Goal: Feedback & Contribution: Contribute content

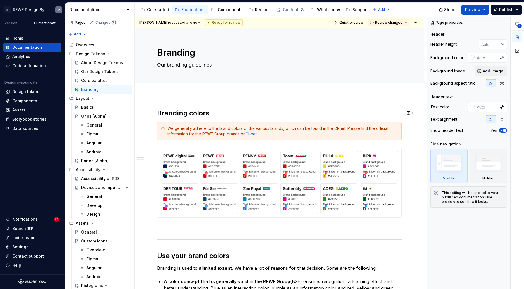
type textarea "*"
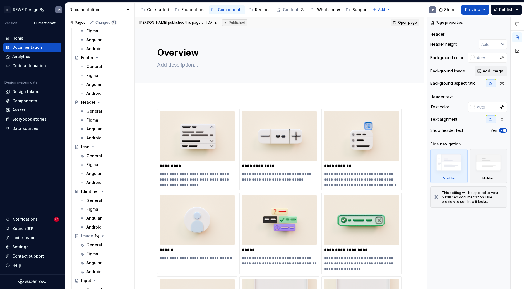
scroll to position [514, 0]
click at [90, 227] on div "General" at bounding box center [94, 228] width 16 height 6
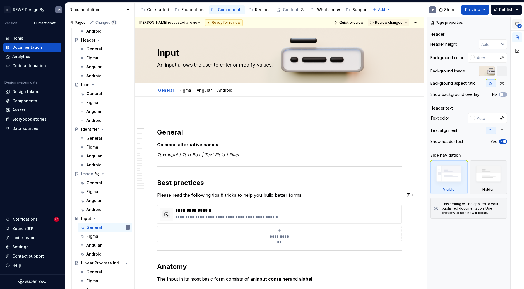
click at [520, 24] on button "2" at bounding box center [517, 24] width 10 height 10
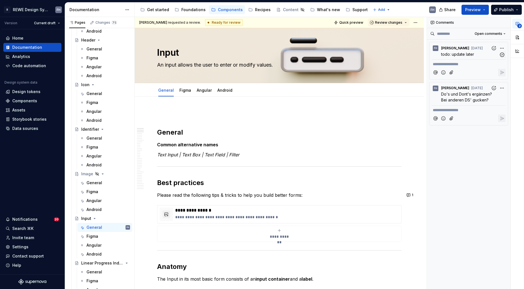
click at [470, 55] on span "todo: update later" at bounding box center [457, 54] width 33 height 5
click at [458, 55] on span "todo: update later" at bounding box center [457, 54] width 33 height 5
click at [441, 57] on span "todo: update later" at bounding box center [457, 54] width 33 height 5
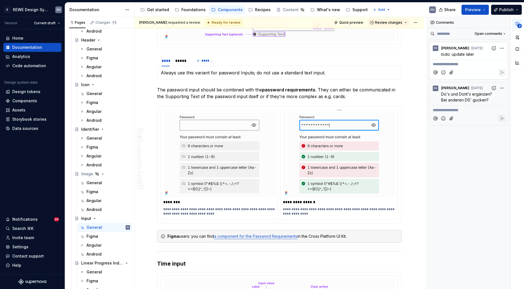
scroll to position [753, 0]
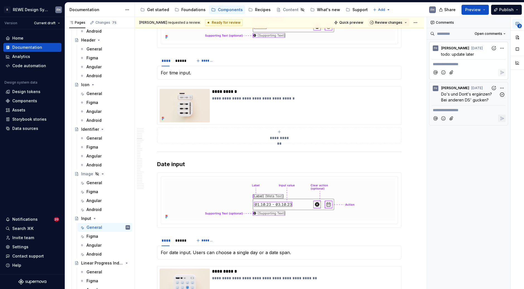
click at [454, 98] on span "Do's und Dont's ergänzen? Bei anderen DS' gucken?" at bounding box center [467, 97] width 52 height 11
click at [476, 96] on span "Do's und Dont's ergänzen? Bei anderen DS' gucken?" at bounding box center [467, 97] width 52 height 11
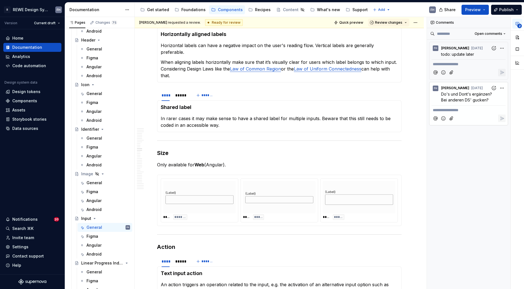
scroll to position [1293, 0]
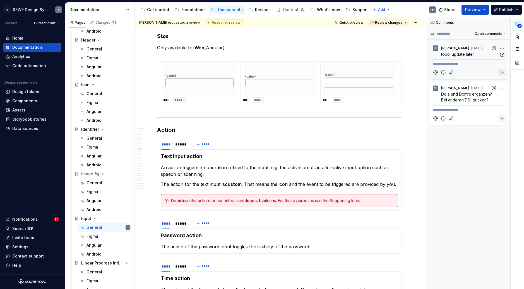
click at [475, 57] on p "todo: update later" at bounding box center [470, 54] width 58 height 6
click at [502, 47] on div "**********" at bounding box center [475, 153] width 97 height 273
click at [432, 57] on div "**********" at bounding box center [475, 153] width 97 height 273
click at [465, 55] on span "todo: update later" at bounding box center [457, 54] width 33 height 5
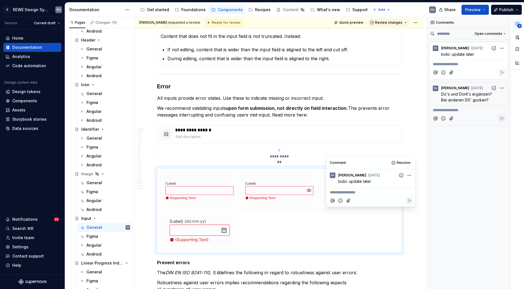
scroll to position [3798, 0]
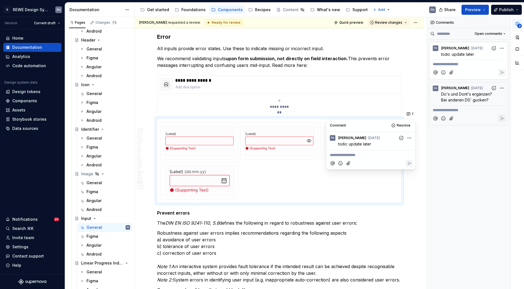
click at [321, 220] on p "The DIN EN ISO 9241-110, 5.6 defines the following in regard to robustness agai…" at bounding box center [279, 223] width 244 height 7
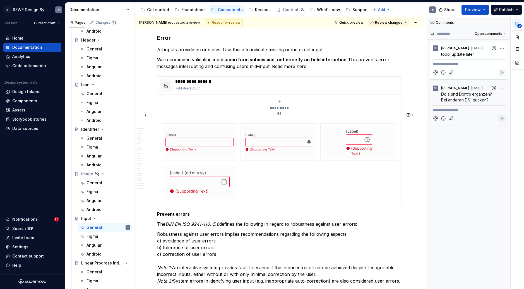
scroll to position [3789, 0]
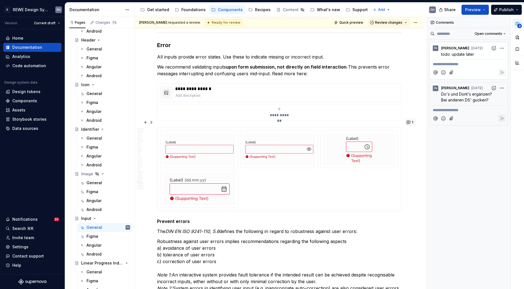
click at [410, 124] on button "1" at bounding box center [410, 123] width 11 height 8
click at [284, 181] on div at bounding box center [279, 169] width 237 height 77
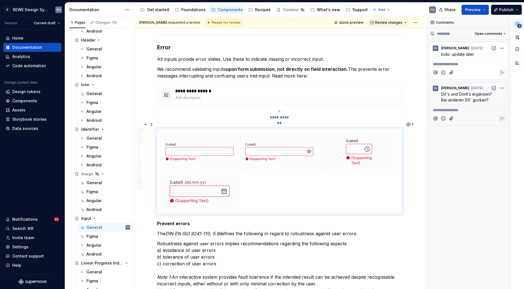
click at [247, 140] on img at bounding box center [279, 152] width 68 height 28
click at [517, 38] on button "button" at bounding box center [517, 37] width 10 height 10
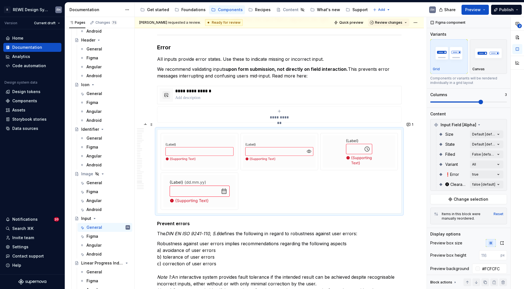
click at [301, 152] on img at bounding box center [279, 152] width 68 height 28
click at [358, 138] on img at bounding box center [359, 152] width 28 height 28
click at [318, 199] on div at bounding box center [279, 171] width 237 height 77
click at [363, 146] on img at bounding box center [359, 152] width 28 height 28
click at [347, 138] on img at bounding box center [359, 152] width 28 height 28
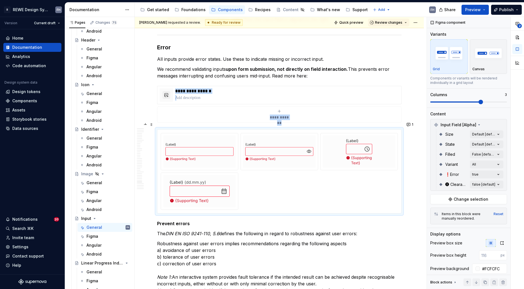
click at [358, 179] on div at bounding box center [279, 171] width 237 height 77
click at [449, 197] on button "Change selection" at bounding box center [468, 199] width 77 height 10
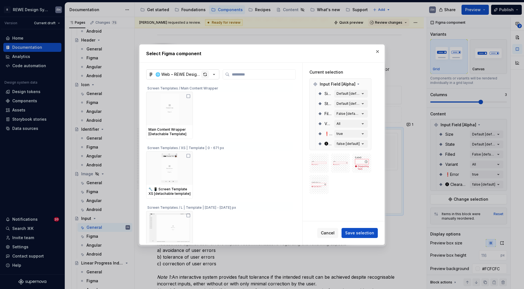
click at [205, 75] on div "button" at bounding box center [205, 75] width 8 height 8
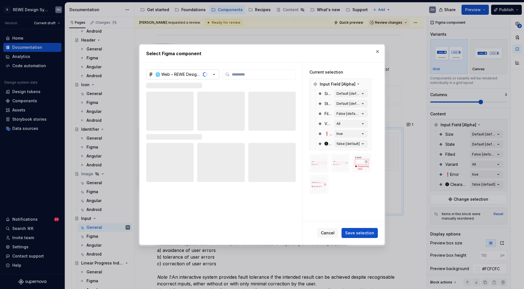
click at [212, 75] on icon "button" at bounding box center [214, 75] width 6 height 6
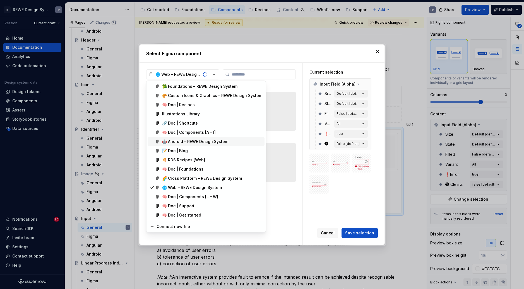
click at [195, 143] on div "🤖 Android – REWE Design System" at bounding box center [195, 142] width 66 height 6
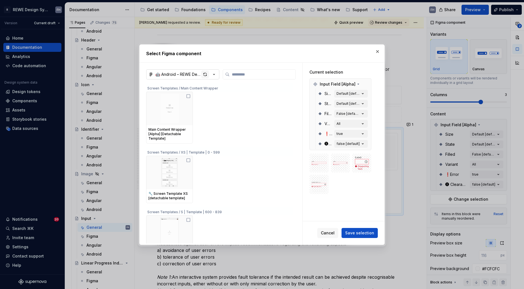
click at [205, 75] on div "button" at bounding box center [205, 75] width 8 height 8
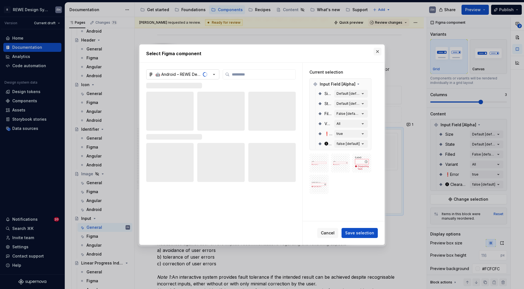
click at [375, 52] on button "button" at bounding box center [378, 52] width 8 height 8
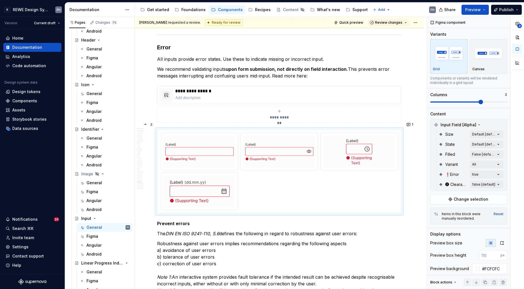
click at [360, 133] on div at bounding box center [359, 151] width 77 height 37
type textarea "*"
click at [361, 142] on img at bounding box center [359, 152] width 28 height 28
click at [381, 137] on div at bounding box center [359, 152] width 73 height 32
click at [372, 133] on div at bounding box center [359, 151] width 77 height 37
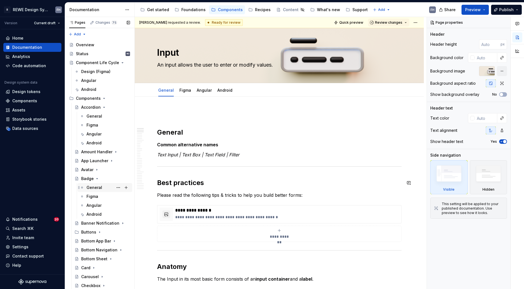
type textarea "*"
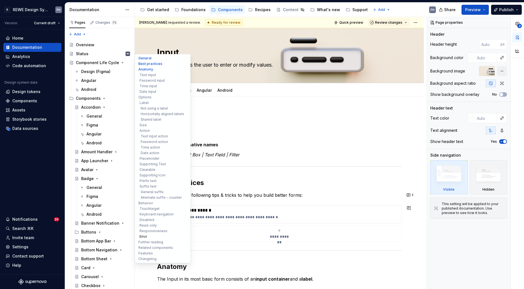
click at [143, 237] on button "Error" at bounding box center [162, 237] width 53 height 6
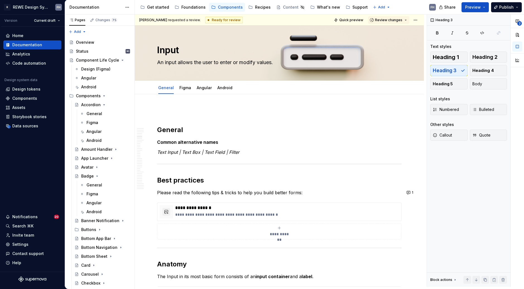
scroll to position [3778, 0]
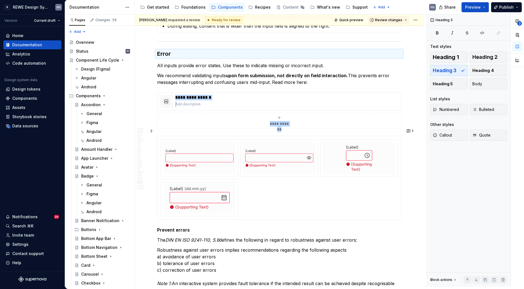
click at [351, 149] on img at bounding box center [359, 158] width 28 height 28
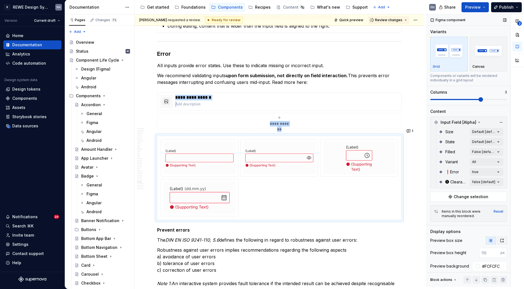
click at [501, 240] on button "button" at bounding box center [502, 241] width 10 height 8
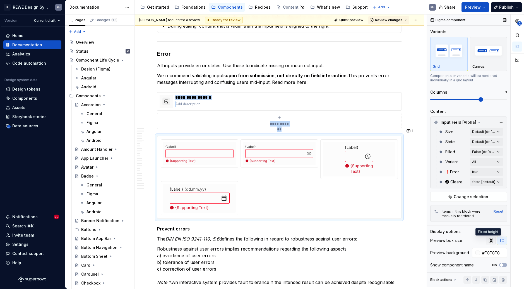
click at [489, 240] on icon "button" at bounding box center [490, 241] width 4 height 4
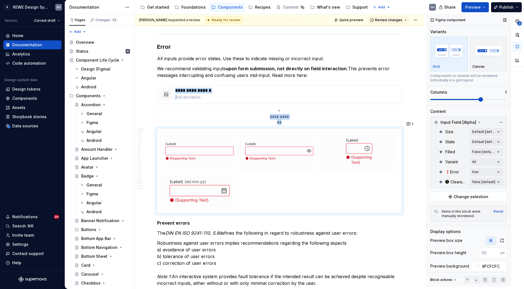
scroll to position [37, 0]
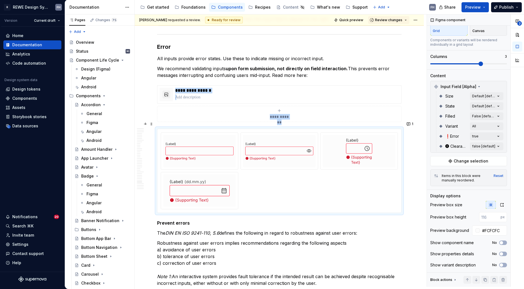
click at [365, 151] on img at bounding box center [359, 151] width 28 height 28
click at [357, 152] on img at bounding box center [359, 151] width 28 height 28
click at [468, 160] on span "Change selection" at bounding box center [471, 161] width 35 height 6
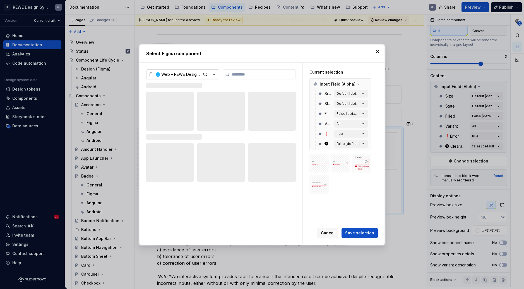
click at [185, 74] on div "🌐 Web – REWE Design System" at bounding box center [178, 75] width 46 height 6
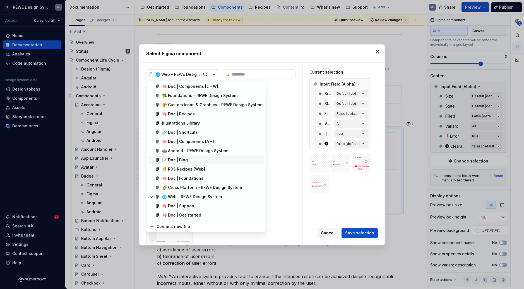
click at [289, 90] on div "Select Figma component 🌐 Web – REWE Design System Screen Templates / Main Conte…" at bounding box center [262, 144] width 524 height 289
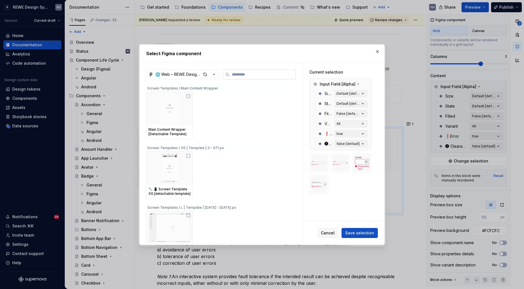
click at [240, 73] on input "search" at bounding box center [263, 75] width 66 height 6
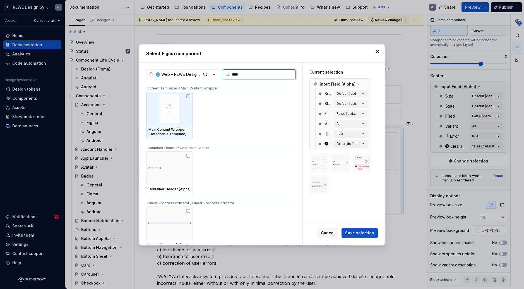
type input "*****"
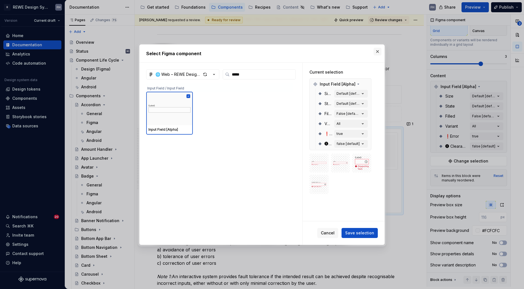
click at [379, 50] on button "button" at bounding box center [378, 52] width 8 height 8
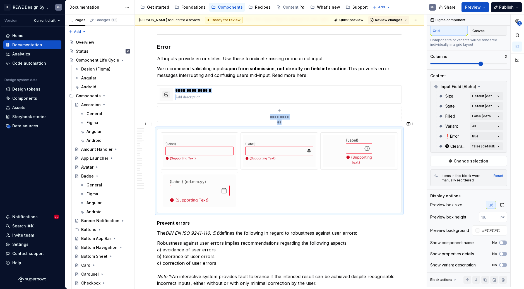
click at [334, 135] on div at bounding box center [359, 151] width 73 height 32
click at [496, 174] on div "Reset" at bounding box center [499, 176] width 10 height 4
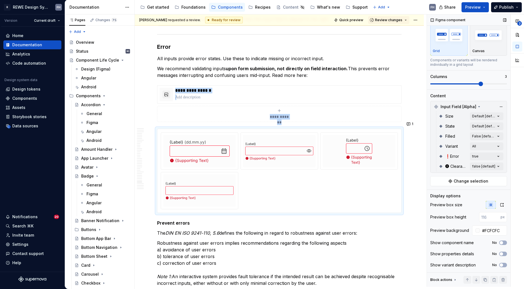
scroll to position [17, 0]
click at [334, 161] on div at bounding box center [359, 151] width 77 height 37
click at [272, 129] on div at bounding box center [279, 171] width 244 height 84
click at [499, 278] on button "button" at bounding box center [503, 280] width 8 height 8
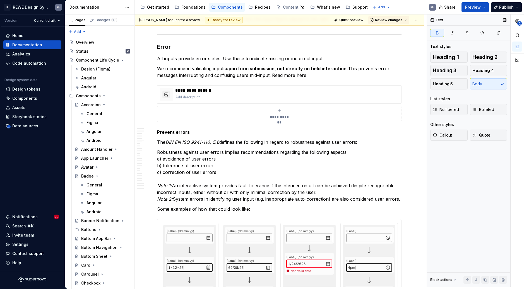
scroll to position [0, 0]
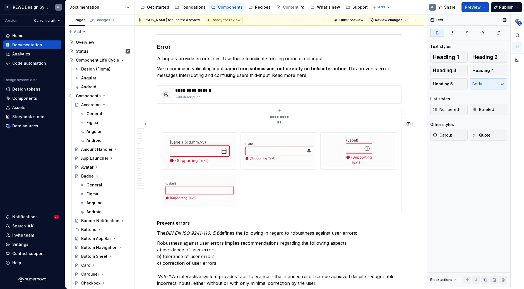
click at [213, 149] on img at bounding box center [200, 151] width 60 height 28
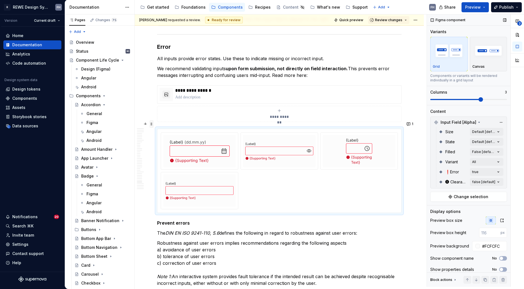
click at [151, 125] on span at bounding box center [151, 124] width 4 height 8
click at [305, 139] on img at bounding box center [279, 151] width 68 height 28
click at [469, 196] on span "Change selection" at bounding box center [471, 197] width 35 height 6
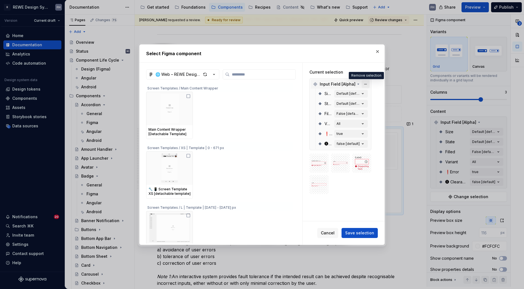
click at [366, 84] on button "button" at bounding box center [366, 84] width 8 height 8
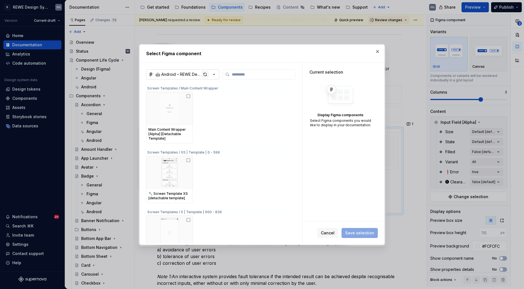
click at [203, 71] on div "button" at bounding box center [205, 75] width 8 height 8
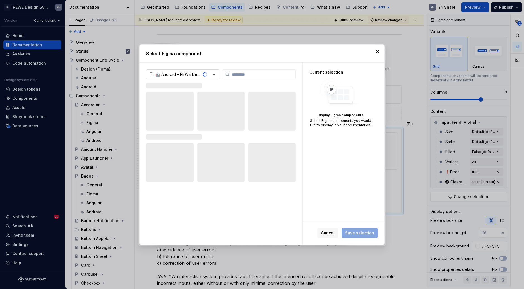
click at [213, 76] on icon "button" at bounding box center [214, 75] width 6 height 6
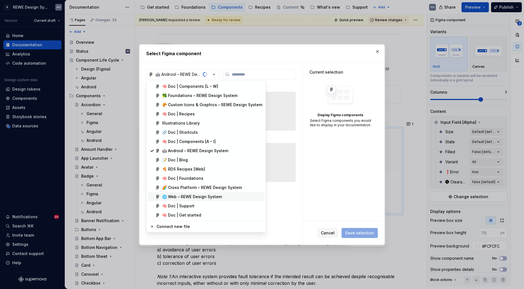
click at [190, 195] on div "🌐 Web – REWE Design System" at bounding box center [192, 197] width 60 height 6
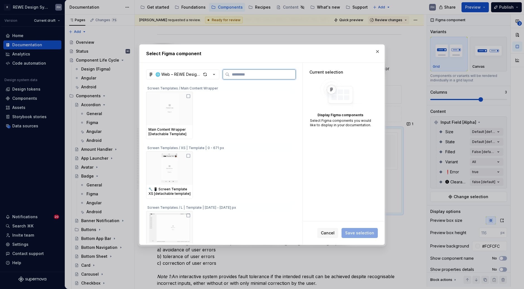
click at [247, 74] on input "search" at bounding box center [263, 75] width 66 height 6
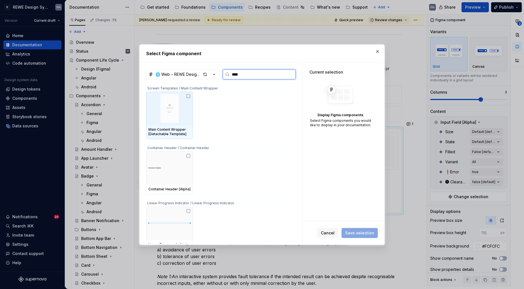
type input "*****"
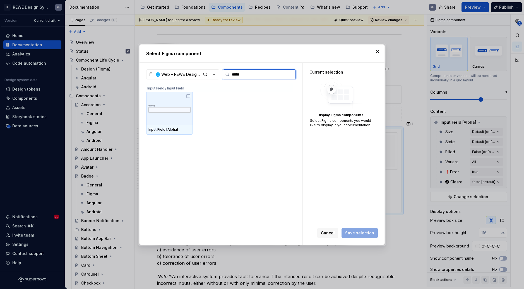
click at [187, 97] on icon at bounding box center [188, 96] width 4 height 4
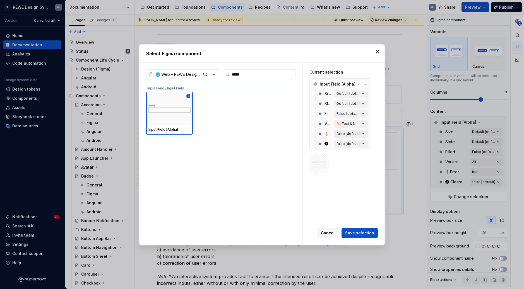
click at [346, 134] on div "false [default]" at bounding box center [347, 134] width 23 height 4
click at [357, 131] on button "false [default]" at bounding box center [350, 134] width 33 height 8
click at [367, 232] on span "Save selection" at bounding box center [359, 233] width 29 height 6
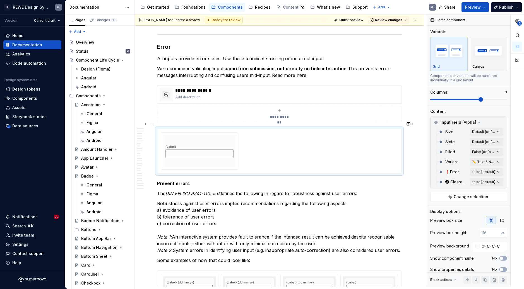
click at [335, 145] on div at bounding box center [279, 151] width 237 height 37
click at [493, 166] on div "**********" at bounding box center [475, 151] width 97 height 273
click at [491, 171] on span "button" at bounding box center [490, 171] width 3 height 3
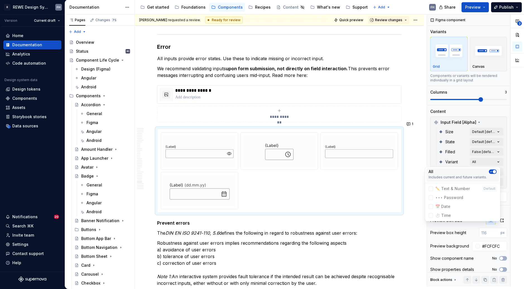
click at [490, 172] on icon "button" at bounding box center [491, 171] width 4 height 3
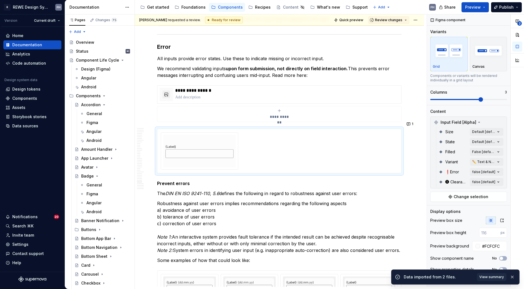
click at [458, 161] on div "**********" at bounding box center [475, 151] width 97 height 273
click at [490, 162] on div "**********" at bounding box center [475, 151] width 97 height 273
click at [492, 171] on span "button" at bounding box center [490, 171] width 3 height 3
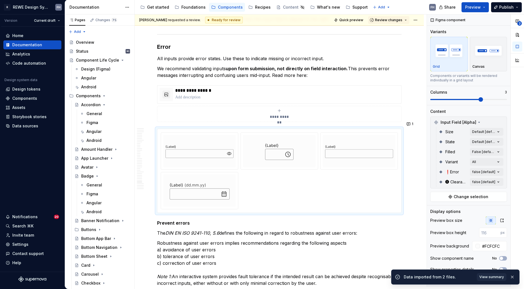
click at [457, 160] on div "**********" at bounding box center [475, 151] width 97 height 273
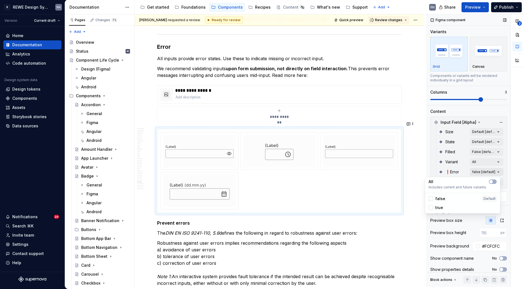
click at [486, 170] on div "**********" at bounding box center [475, 151] width 97 height 273
click at [442, 207] on span "true" at bounding box center [439, 208] width 8 height 6
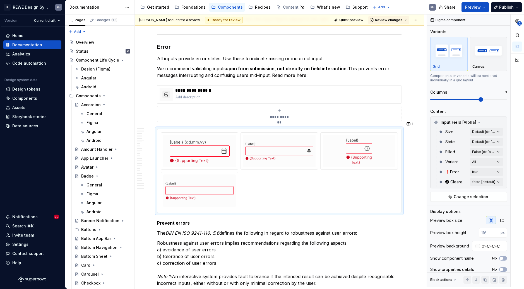
click at [437, 168] on div "**********" at bounding box center [475, 151] width 97 height 273
click at [374, 135] on div at bounding box center [359, 151] width 73 height 32
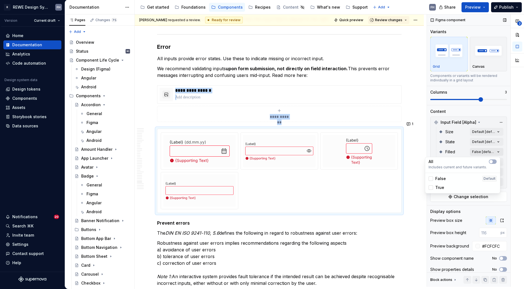
click at [486, 151] on div "**********" at bounding box center [475, 151] width 97 height 273
click at [442, 187] on span "True" at bounding box center [439, 188] width 9 height 6
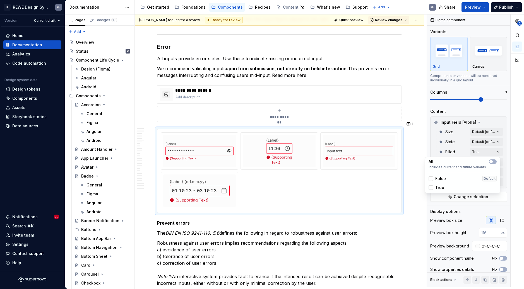
click at [403, 117] on html "R REWE Design System FH Version Current draft Home Documentation Analytics Code…" at bounding box center [262, 144] width 524 height 289
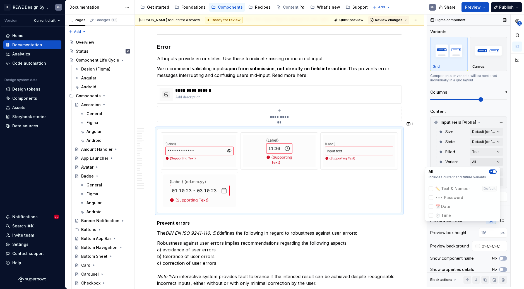
click at [476, 163] on div "**********" at bounding box center [475, 151] width 97 height 273
click at [413, 141] on html "R REWE Design System FH Version Current draft Home Documentation Analytics Code…" at bounding box center [262, 144] width 524 height 289
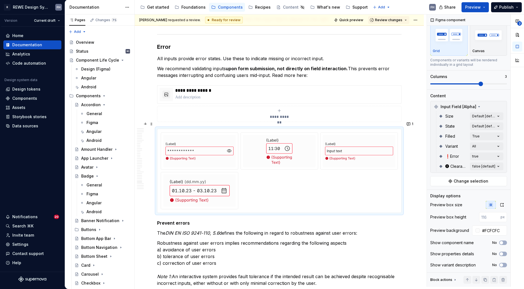
click at [321, 181] on div at bounding box center [279, 171] width 237 height 77
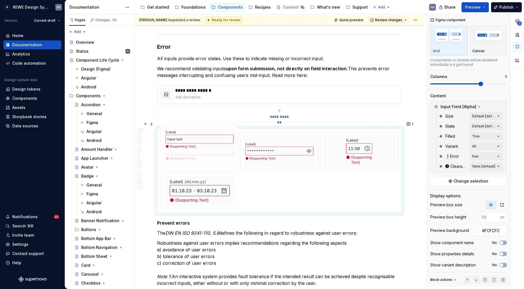
drag, startPoint x: 342, startPoint y: 146, endPoint x: 263, endPoint y: 151, distance: 79.1
click at [192, 147] on body "R REWE Design System FH Version Current draft Home Documentation Analytics Code…" at bounding box center [262, 144] width 524 height 289
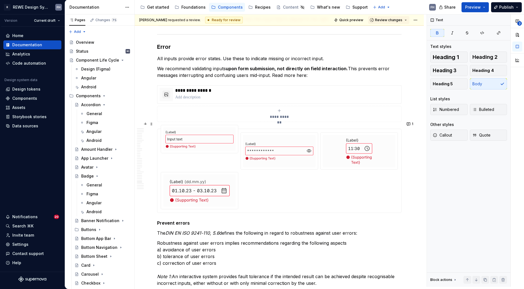
scroll to position [0, 0]
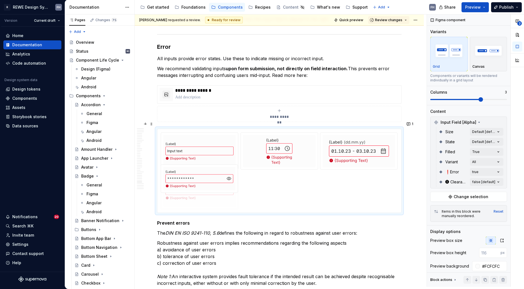
drag, startPoint x: 271, startPoint y: 143, endPoint x: 206, endPoint y: 189, distance: 78.9
click at [309, 180] on div at bounding box center [279, 171] width 237 height 77
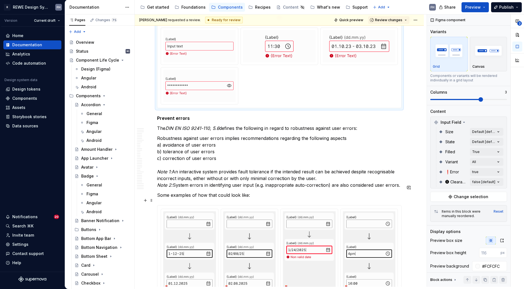
scroll to position [4008, 0]
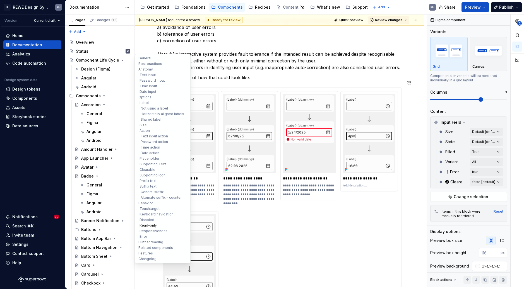
click at [149, 226] on button "Read-only" at bounding box center [162, 226] width 53 height 6
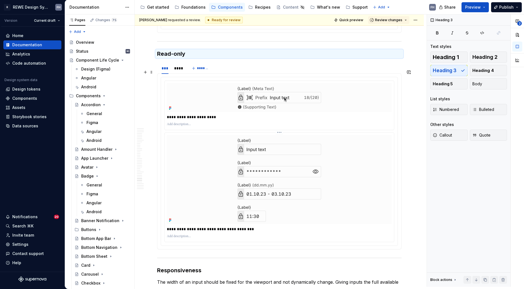
scroll to position [3508, 0]
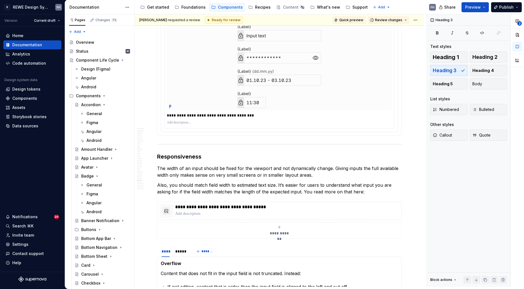
click at [356, 19] on span "Quick preview" at bounding box center [351, 20] width 24 height 4
click at [400, 19] on span "Review changes" at bounding box center [388, 20] width 27 height 4
click at [487, 6] on button "Preview" at bounding box center [474, 7] width 27 height 10
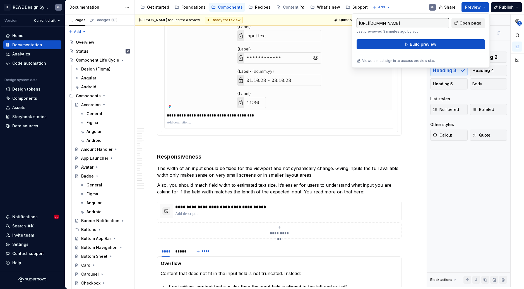
click at [473, 23] on span "Open page" at bounding box center [470, 23] width 22 height 6
click at [323, 165] on p "The width of an input should be fixed for the viewport and not dynamically chan…" at bounding box center [279, 171] width 244 height 13
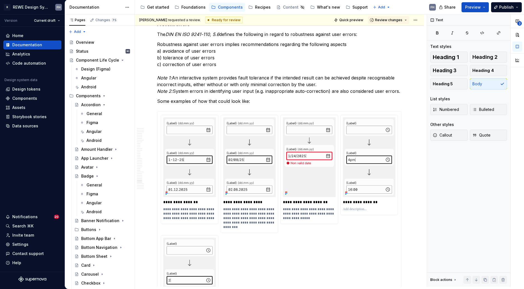
scroll to position [3984, 0]
click at [391, 19] on span "Review changes" at bounding box center [388, 20] width 27 height 4
click at [395, 29] on div "Approve" at bounding box center [403, 31] width 49 height 6
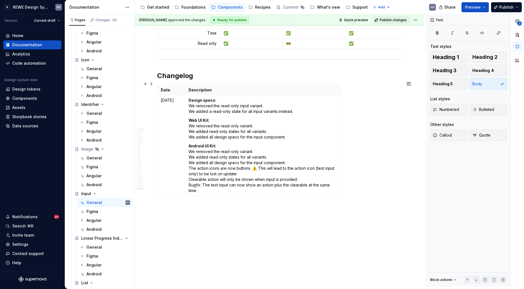
scroll to position [4777, 0]
click at [206, 108] on p "Design specs: We removed the read-only input variant. We added a read-only stat…" at bounding box center [263, 107] width 149 height 17
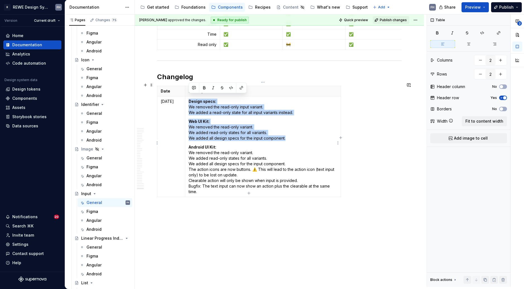
scroll to position [0, 0]
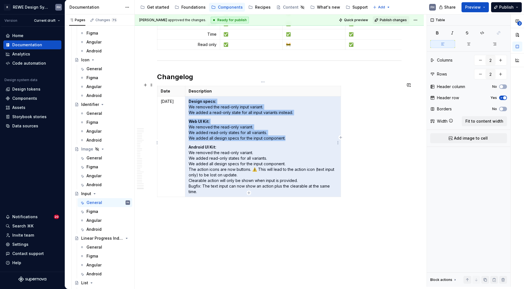
drag, startPoint x: 188, startPoint y: 97, endPoint x: 200, endPoint y: 186, distance: 89.5
click at [196, 186] on td "Design specs: We removed the read-only input variant. We added a read-only stat…" at bounding box center [263, 146] width 156 height 101
click at [202, 186] on p "Android UI Kit: We removed the read-only variant. We added read-only states for…" at bounding box center [263, 170] width 149 height 50
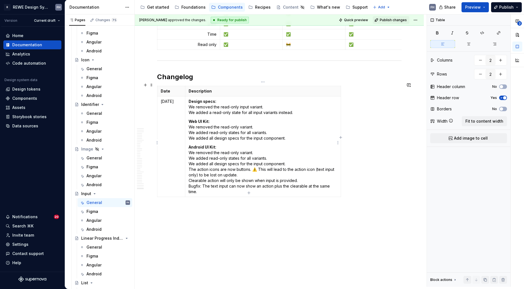
click at [206, 175] on p "Android UI Kit: We removed the read-only variant. We added read-only states for…" at bounding box center [263, 170] width 149 height 50
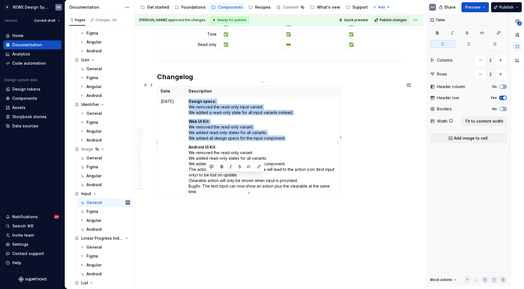
click at [206, 175] on p "Android UI Kit: We removed the read-only variant. We added read-only states for…" at bounding box center [263, 170] width 149 height 50
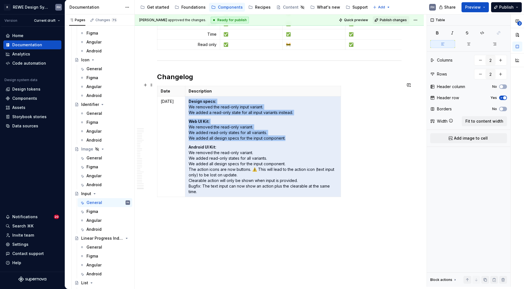
click at [211, 193] on td "Design specs: We removed the read-only input variant. We added a read-only stat…" at bounding box center [263, 146] width 156 height 101
drag, startPoint x: 202, startPoint y: 188, endPoint x: 190, endPoint y: 99, distance: 89.8
click at [190, 99] on td "Design specs: We removed the read-only input variant. We added a read-only stat…" at bounding box center [263, 146] width 156 height 101
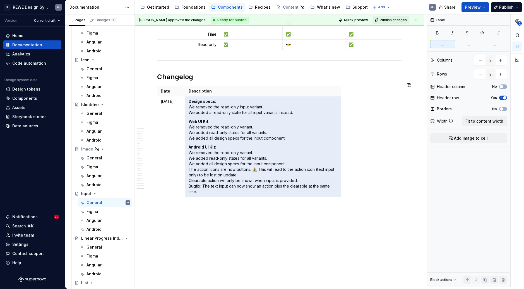
drag, startPoint x: 238, startPoint y: 287, endPoint x: 239, endPoint y: 148, distance: 138.6
click at [239, 148] on p "Android UI Kit: We removed the read-only variant. We added read-only states for…" at bounding box center [263, 170] width 149 height 50
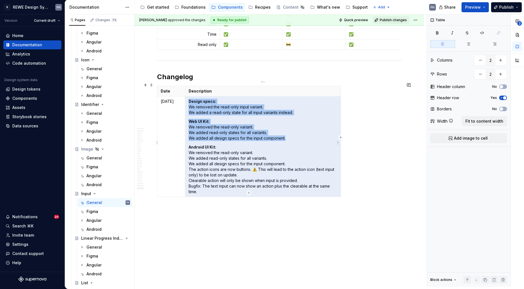
click at [191, 109] on p "Design specs: We removed the read-only input variant. We added a read-only stat…" at bounding box center [263, 107] width 149 height 17
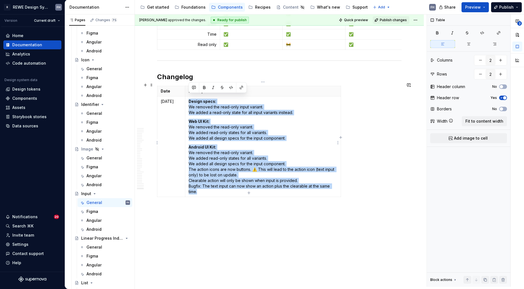
drag, startPoint x: 188, startPoint y: 97, endPoint x: 200, endPoint y: 187, distance: 91.4
click at [199, 187] on td "Design specs: We removed the read-only input variant. We added a read-only stat…" at bounding box center [263, 146] width 156 height 101
copy td "Design specs: We removed the read-only input variant. We added a read-only stat…"
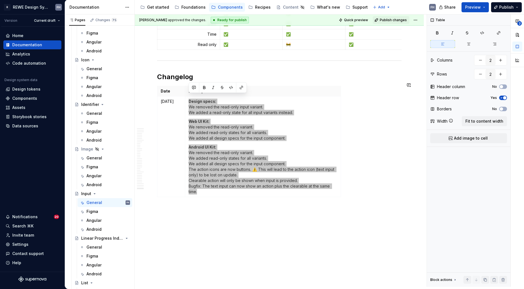
drag, startPoint x: 210, startPoint y: 270, endPoint x: 211, endPoint y: 126, distance: 143.7
click at [211, 126] on p "Web UI Kit: We removed the read-only variant. We added read-only states for all…" at bounding box center [263, 130] width 149 height 22
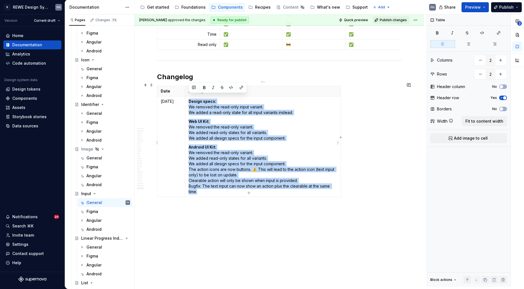
click at [189, 99] on strong "Design specs:" at bounding box center [203, 101] width 28 height 5
drag, startPoint x: 189, startPoint y: 97, endPoint x: 206, endPoint y: 189, distance: 92.9
click at [206, 189] on td "Design specs: We removed the read-only input variant. We added a read-only stat…" at bounding box center [263, 146] width 156 height 101
copy td "Design specs: We removed the read-only input variant. We added a read-only stat…"
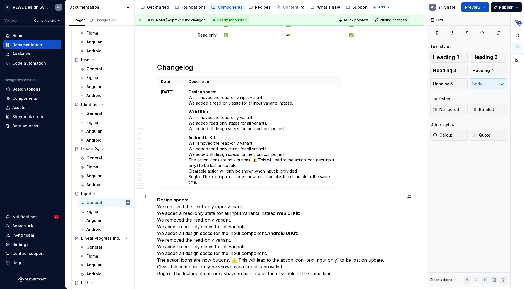
scroll to position [4812, 0]
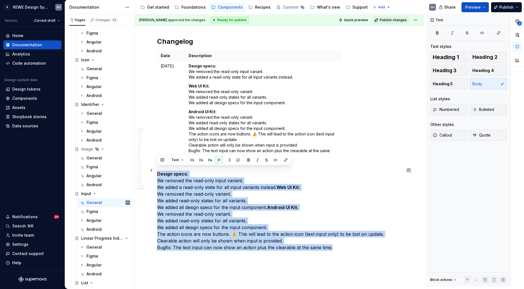
drag, startPoint x: 336, startPoint y: 246, endPoint x: 154, endPoint y: 170, distance: 197.5
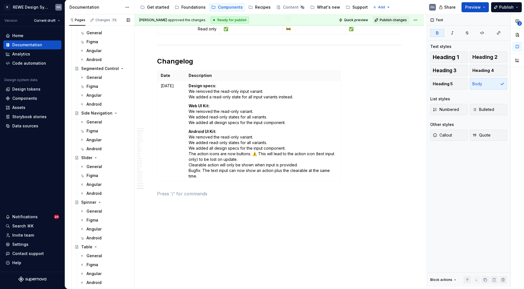
scroll to position [1128, 0]
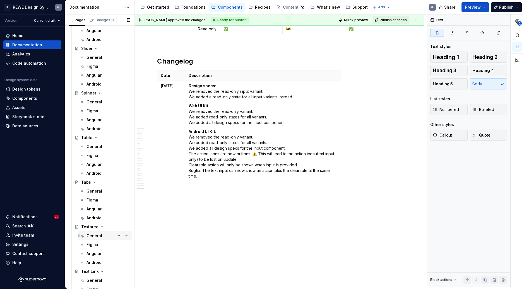
click at [97, 236] on div "General" at bounding box center [94, 236] width 16 height 6
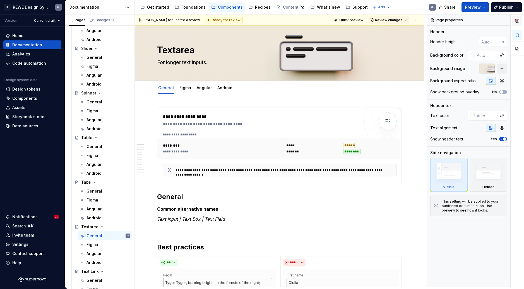
click at [518, 22] on icon "button" at bounding box center [517, 21] width 4 height 4
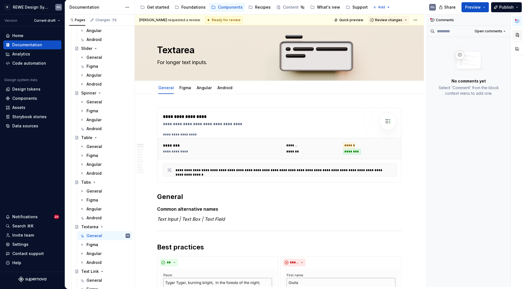
click at [520, 36] on button "button" at bounding box center [517, 35] width 10 height 10
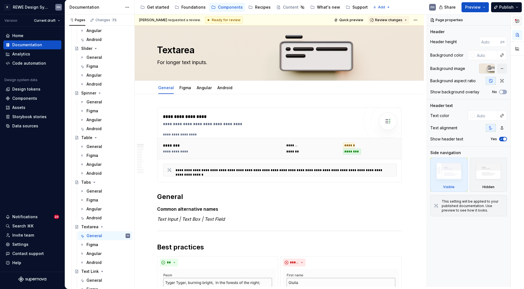
click at [517, 20] on icon "button" at bounding box center [517, 21] width 4 height 4
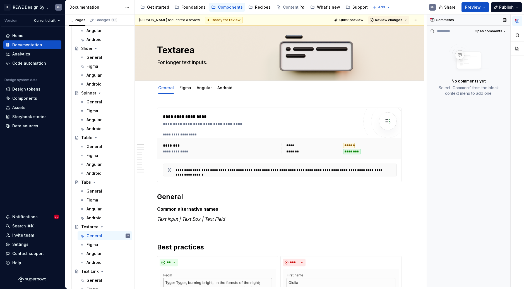
click at [453, 20] on div "Comments" at bounding box center [468, 20] width 83 height 11
click at [514, 33] on button "button" at bounding box center [517, 35] width 10 height 10
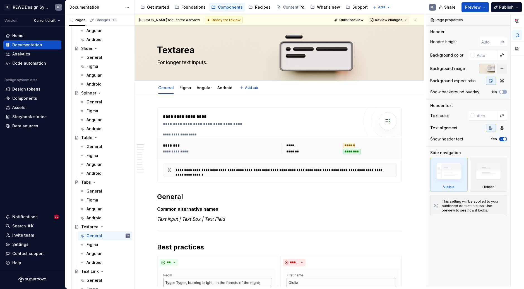
scroll to position [112, 0]
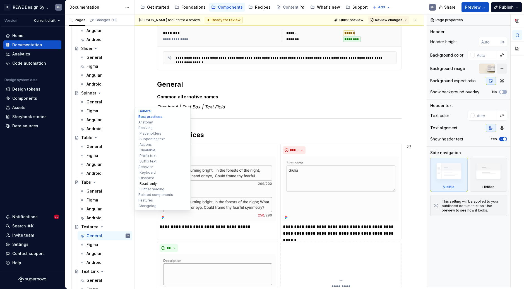
click at [153, 183] on button "Read-only" at bounding box center [162, 184] width 53 height 6
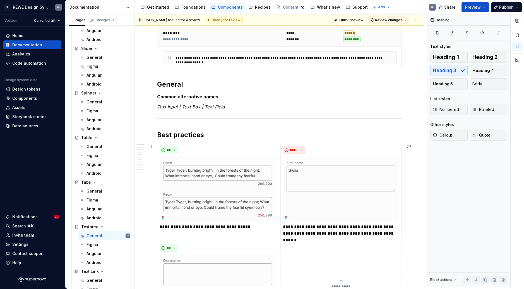
scroll to position [2451, 0]
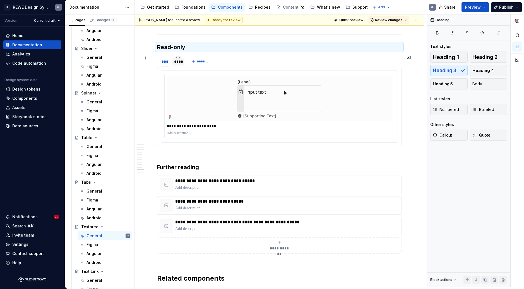
click at [176, 59] on div "****" at bounding box center [178, 62] width 8 height 6
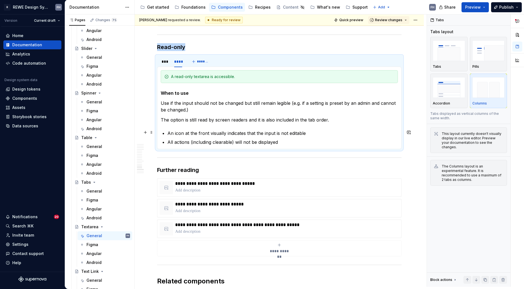
click at [309, 135] on p "An icon at the front visually indicates that the input is not editable" at bounding box center [282, 133] width 230 height 7
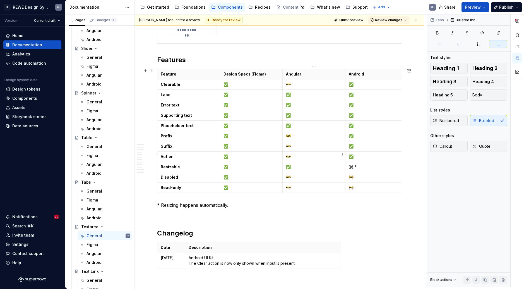
scroll to position [2862, 0]
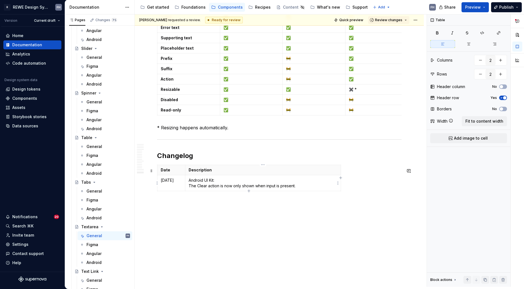
click at [301, 186] on p "Android UI Kit: The Clear action is now only shown when input is present." at bounding box center [263, 183] width 149 height 11
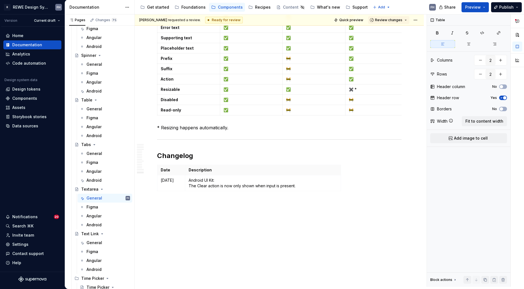
scroll to position [1176, 0]
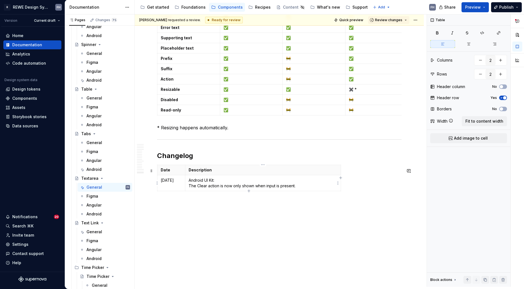
click at [278, 189] on p "Android UI Kit: The Clear action is now only shown when input is present." at bounding box center [263, 183] width 149 height 11
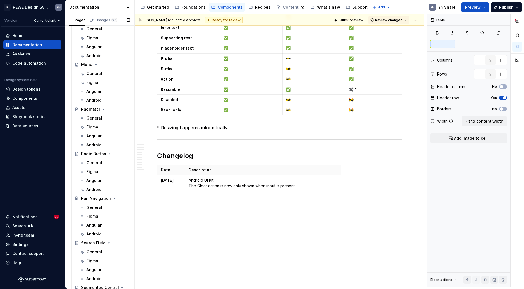
scroll to position [721, 0]
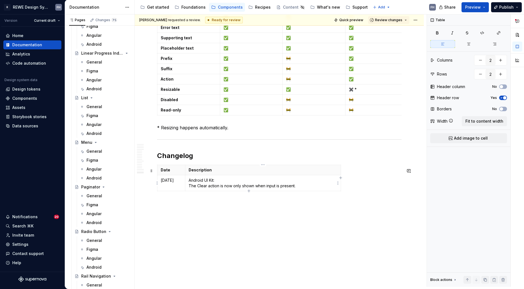
click at [188, 179] on td "Android UI Kit: The Clear action is now only shown when input is present." at bounding box center [263, 183] width 156 height 16
type textarea "*"
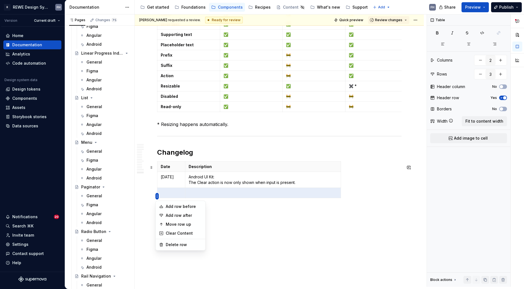
click at [159, 175] on html "R REWE Design System FH Version Current draft Home Documentation Analytics Code…" at bounding box center [262, 144] width 524 height 289
click at [189, 207] on div "Add row before" at bounding box center [184, 207] width 36 height 6
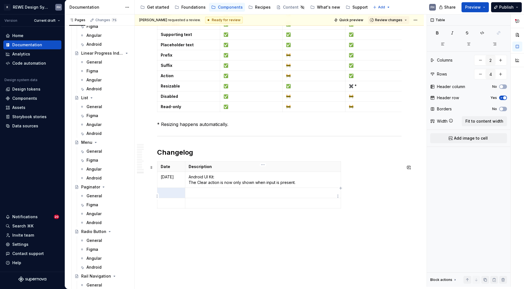
type input "3"
click at [157, 196] on div "**********" at bounding box center [281, 151] width 292 height 273
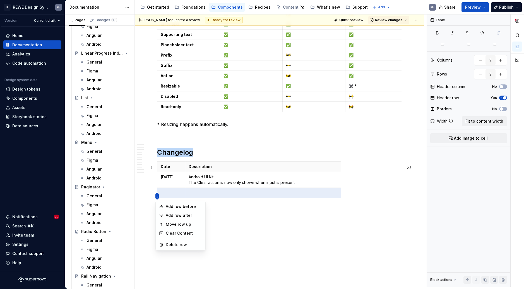
click at [157, 197] on html "R REWE Design System FH Version Current draft Home Documentation Analytics Code…" at bounding box center [262, 144] width 524 height 289
click at [189, 222] on div "Move row up" at bounding box center [184, 225] width 36 height 6
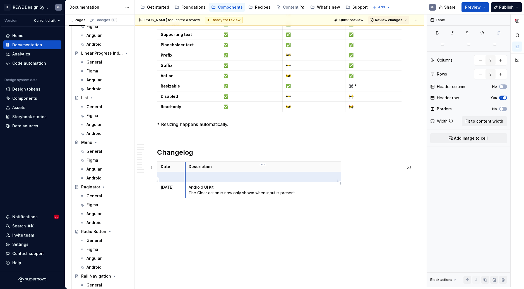
scroll to position [2862, 0]
click at [174, 180] on p at bounding box center [171, 177] width 21 height 6
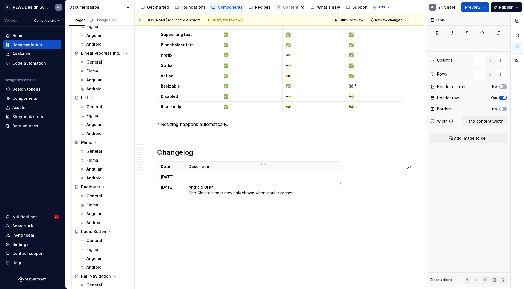
click at [228, 180] on p at bounding box center [263, 177] width 149 height 6
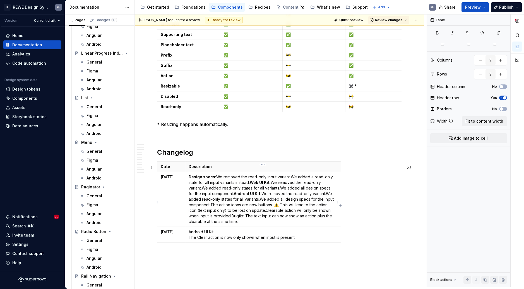
scroll to position [2871, 0]
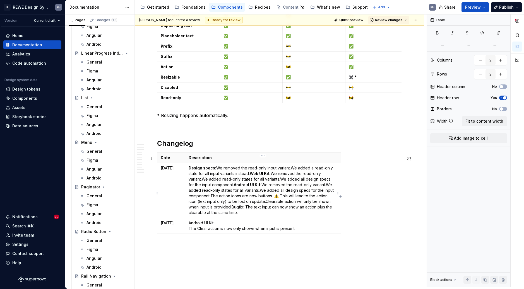
click at [217, 171] on p "Design specs: We removed the read-only input variant.We added a read-only state…" at bounding box center [263, 190] width 149 height 50
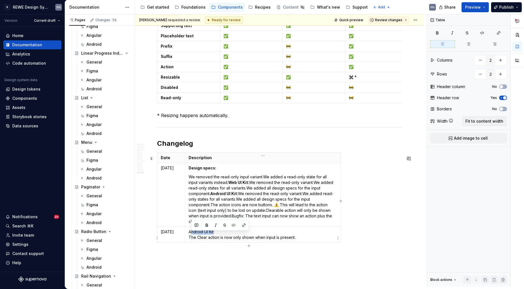
drag, startPoint x: 214, startPoint y: 235, endPoint x: 190, endPoint y: 236, distance: 23.4
click at [190, 236] on p "Android UI Kit: The Clear action is now only shown when input is present." at bounding box center [263, 234] width 149 height 11
click at [231, 235] on p "Android UI Kit: The Clear action is now only shown when input is present." at bounding box center [263, 234] width 149 height 11
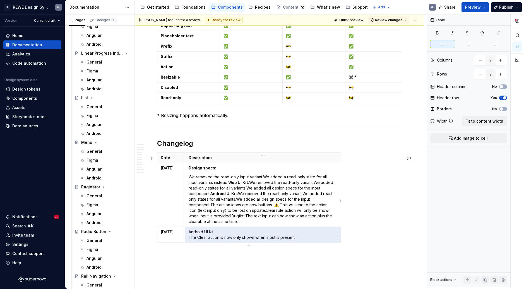
drag, startPoint x: 215, startPoint y: 235, endPoint x: 192, endPoint y: 236, distance: 22.9
click at [192, 236] on p "Android UI Kit: The Clear action is now only shown when input is present." at bounding box center [263, 234] width 149 height 11
click at [194, 235] on p "Android UI Kit: The Clear action is now only shown when input is present." at bounding box center [263, 234] width 149 height 11
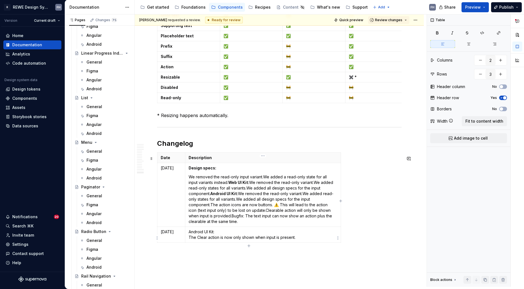
click at [193, 234] on p "Android UI Kit: The Clear action is now only shown when input is present." at bounding box center [263, 234] width 149 height 11
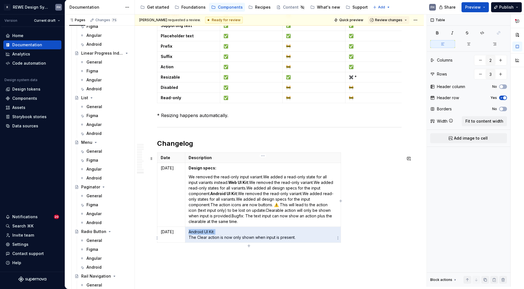
click at [193, 234] on p "Android UI Kit: The Clear action is now only shown when input is present." at bounding box center [263, 234] width 149 height 11
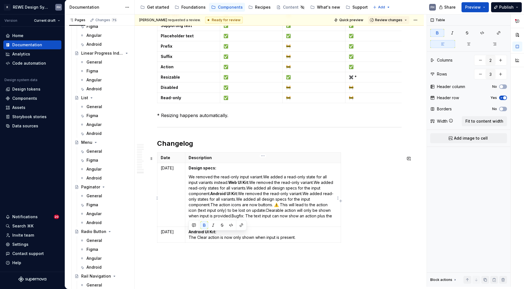
click at [228, 185] on strong "Web UI Kit:" at bounding box center [238, 182] width 21 height 5
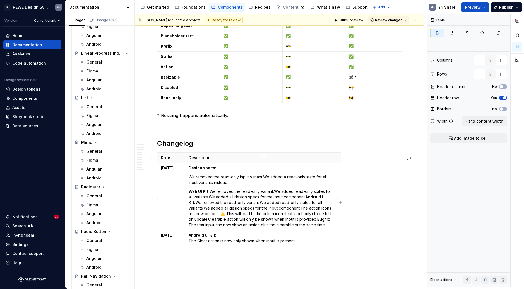
click at [301, 200] on strong "Android UI Kit:" at bounding box center [258, 200] width 138 height 10
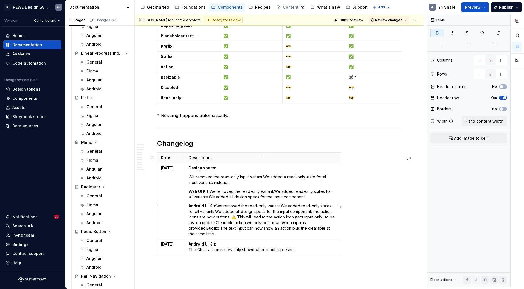
click at [210, 194] on p "Web UI Kit: We removed the read-only variant.We added read-only states for all …" at bounding box center [263, 194] width 149 height 11
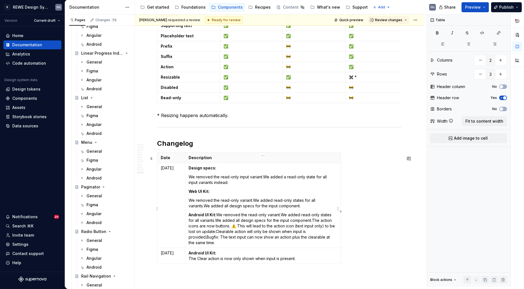
click at [217, 218] on p "Android UI Kit: We removed the read-only variant.We added read-only states for …" at bounding box center [263, 228] width 149 height 33
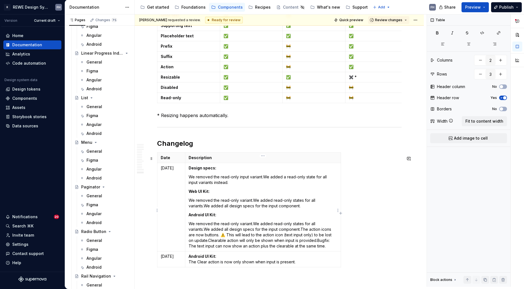
click at [189, 179] on p "We removed the read-only input variant.We added a read-only state for all input…" at bounding box center [263, 179] width 149 height 11
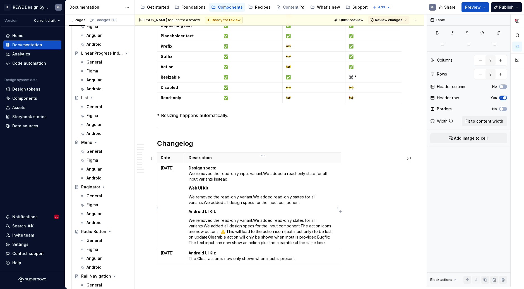
click at [189, 199] on p "We removed the read-only variant.We added read-only states for all variants.We …" at bounding box center [263, 199] width 149 height 11
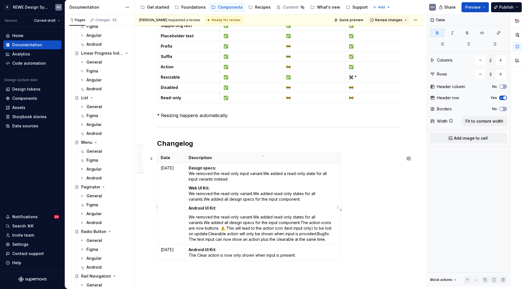
click at [189, 220] on p "We removed the read-only variant.We added read-only states for all variants.We …" at bounding box center [263, 229] width 149 height 28
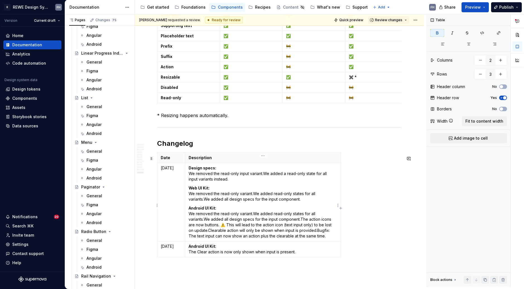
click at [256, 182] on p "Design specs: We removed the read-only input variant.We added a read-only state…" at bounding box center [263, 173] width 149 height 17
click at [264, 177] on p "Design specs: We removed the read-only input variant.We added a read-only state…" at bounding box center [263, 173] width 149 height 17
click at [245, 180] on p "Design specs: We removed the read-only input variant. We added a read-only stat…" at bounding box center [263, 173] width 149 height 17
click at [265, 177] on p "Design specs: We removed the read-only input variant. We added a read-only stat…" at bounding box center [263, 173] width 149 height 17
click at [253, 196] on p "Web UI Kit: We removed the read-only variant.We added read-only states for all …" at bounding box center [263, 194] width 149 height 17
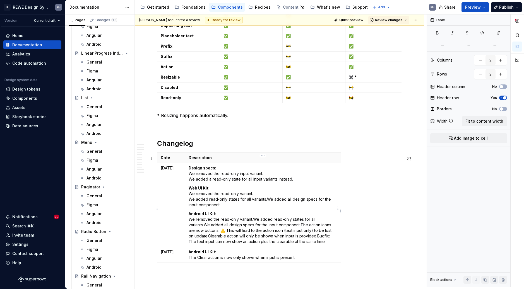
click at [268, 203] on p "Web UI Kit: We removed the read-only variant. We added read-only states for all…" at bounding box center [263, 197] width 149 height 22
click at [296, 208] on p "Web UI Kit: We removed the read-only variant. We added read-only states for all…" at bounding box center [263, 197] width 149 height 22
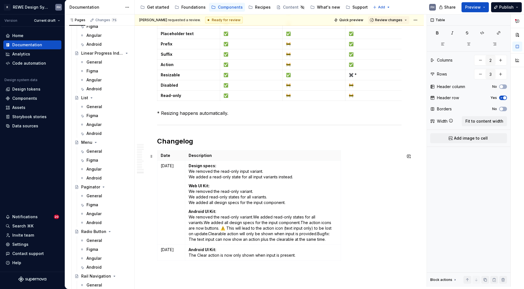
scroll to position [2872, 0]
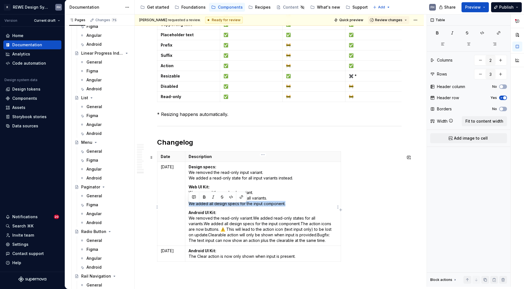
drag, startPoint x: 290, startPoint y: 208, endPoint x: 187, endPoint y: 206, distance: 103.0
click at [187, 206] on td "Design specs: We removed the read-only input variant. We added a read-only stat…" at bounding box center [263, 204] width 156 height 84
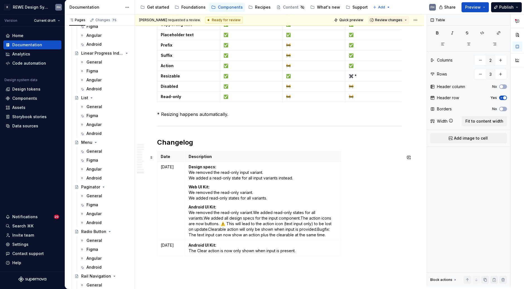
scroll to position [2881, 0]
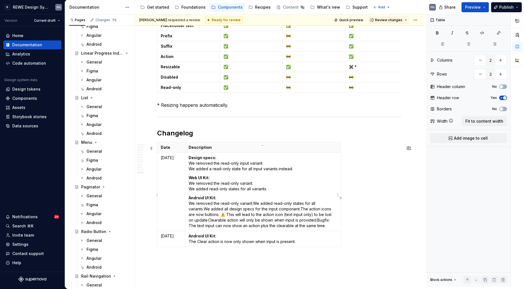
click at [254, 206] on p "Android UI Kit: We removed the read-only variant.We added read-only states for …" at bounding box center [263, 211] width 149 height 33
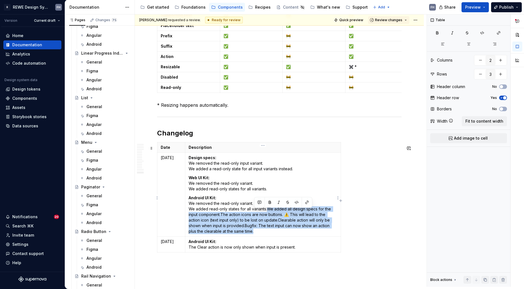
drag, startPoint x: 268, startPoint y: 211, endPoint x: 281, endPoint y: 234, distance: 26.4
click at [280, 234] on p "Android UI Kit: We removed the read-only variant. We added read-only states for…" at bounding box center [263, 214] width 149 height 39
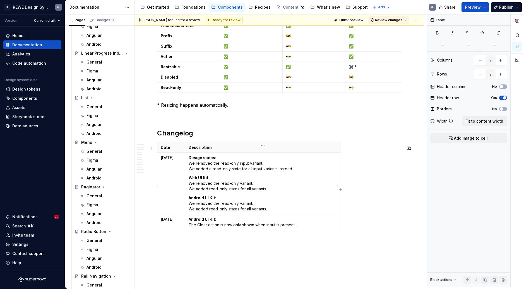
click at [283, 208] on p "Android UI Kit: We removed the read-only variant. We added read-only states for…" at bounding box center [263, 203] width 149 height 17
click at [277, 211] on p "Android UI Kit: We removed the read-only variant. We added read-only states for…" at bounding box center [263, 203] width 149 height 17
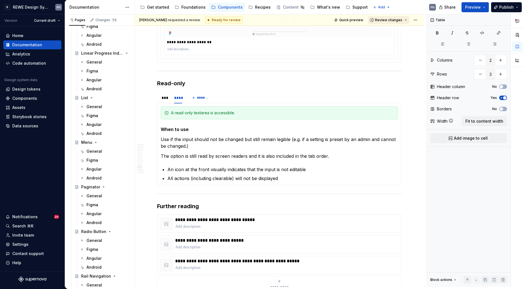
click at [392, 21] on span "Review changes" at bounding box center [388, 20] width 27 height 4
drag, startPoint x: 394, startPoint y: 32, endPoint x: 389, endPoint y: 33, distance: 4.8
click at [394, 32] on div "Approve" at bounding box center [403, 31] width 49 height 6
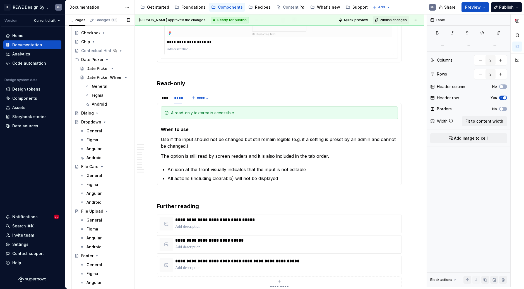
scroll to position [0, 0]
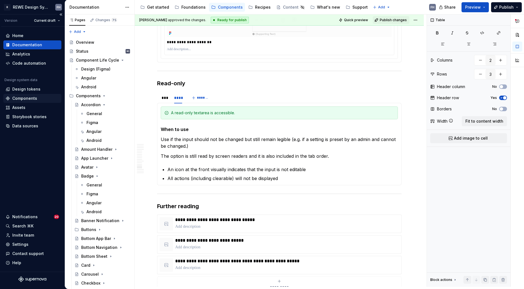
click at [35, 99] on div "Components" at bounding box center [24, 99] width 25 height 6
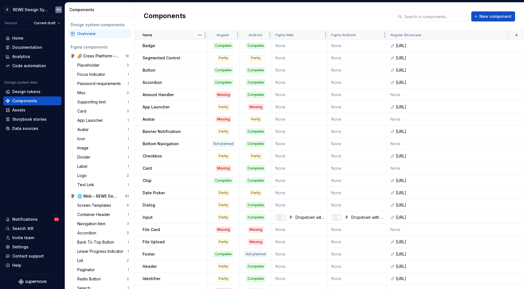
click at [166, 35] on div "Name" at bounding box center [173, 35] width 61 height 4
click at [148, 34] on p "Name" at bounding box center [148, 35] width 10 height 4
click at [148, 33] on p "Name" at bounding box center [148, 35] width 10 height 4
click at [173, 215] on div "Input" at bounding box center [175, 218] width 64 height 6
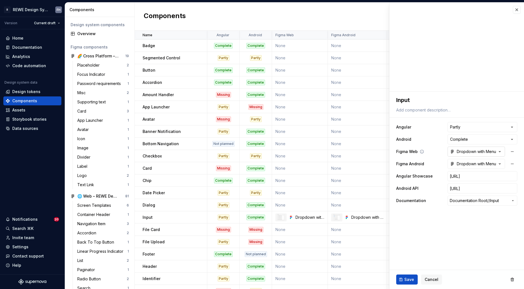
click at [487, 153] on div "Dropdown with Menu [Detachable Template]" at bounding box center [473, 152] width 47 height 6
click at [169, 218] on div "Input" at bounding box center [175, 218] width 64 height 6
type textarea "*"
click at [471, 150] on div "Dropdown with Menu [Detachable Template]" at bounding box center [473, 152] width 47 height 6
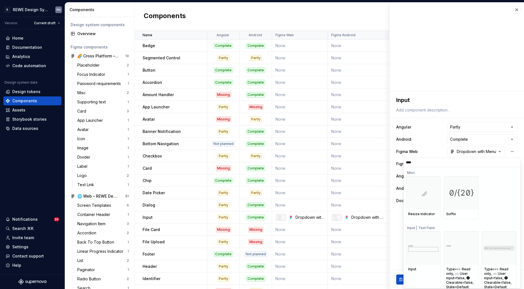
type input "*****"
click at [415, 251] on img at bounding box center [423, 248] width 30 height 7
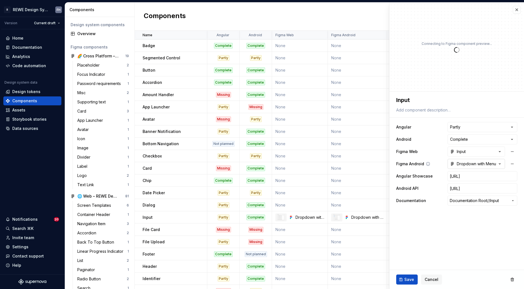
click at [483, 165] on div "Dropdown with Menu [Detachable Template]" at bounding box center [473, 164] width 47 height 6
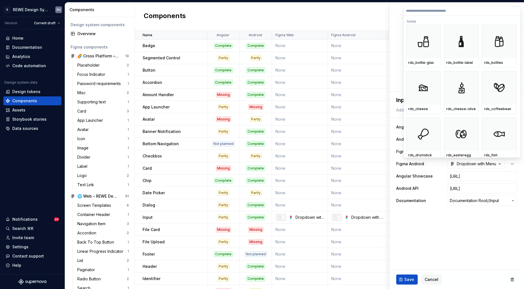
type textarea "*"
paste input "*****"
type input "*****"
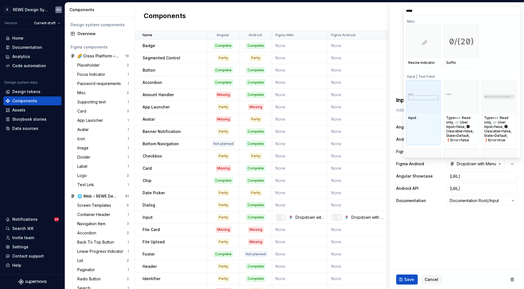
click at [430, 97] on img at bounding box center [423, 96] width 30 height 7
type textarea "*"
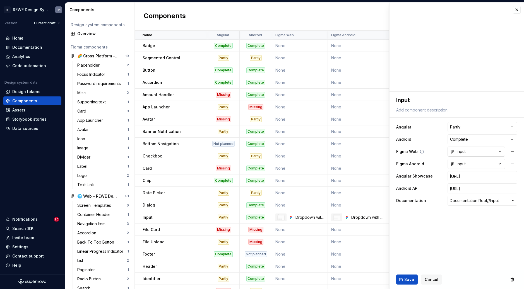
click at [476, 149] on button "Input" at bounding box center [475, 152] width 57 height 10
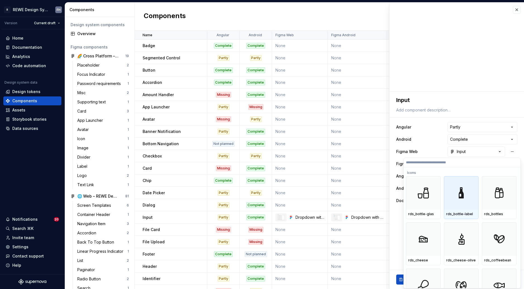
paste input "*****"
type input "*****"
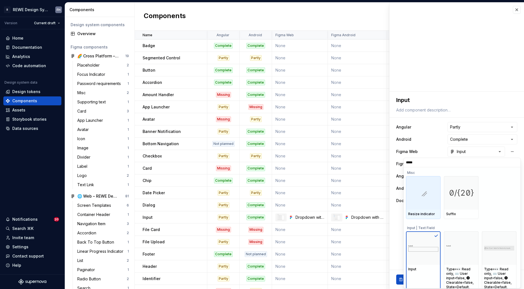
scroll to position [1, 0]
click at [466, 104] on html "R REWE Design System FH Version Current draft Home Documentation Analytics Code…" at bounding box center [262, 144] width 524 height 289
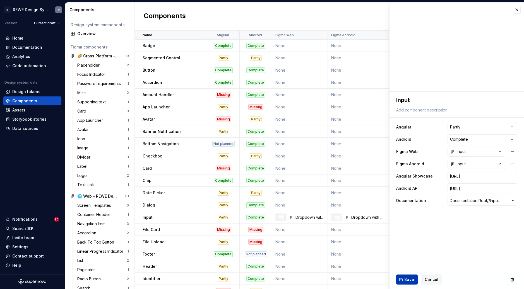
click at [404, 280] on button "Save" at bounding box center [406, 280] width 21 height 10
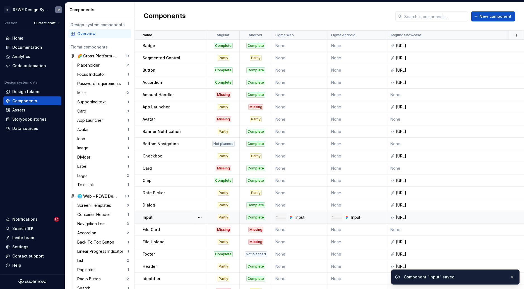
click at [182, 216] on div "Input" at bounding box center [175, 218] width 64 height 6
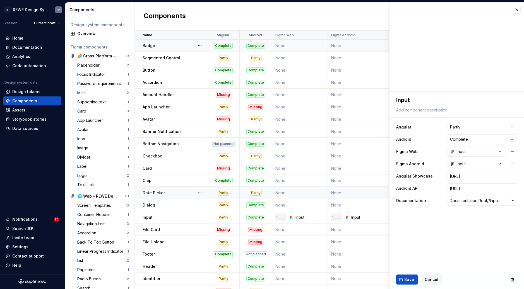
click at [178, 45] on div "Badge" at bounding box center [175, 46] width 64 height 6
type textarea "*"
click at [483, 151] on div "Select Figma component" at bounding box center [473, 152] width 46 height 6
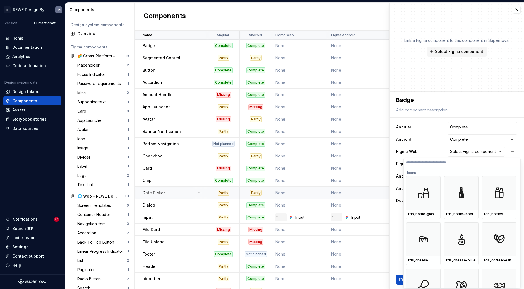
type input "*"
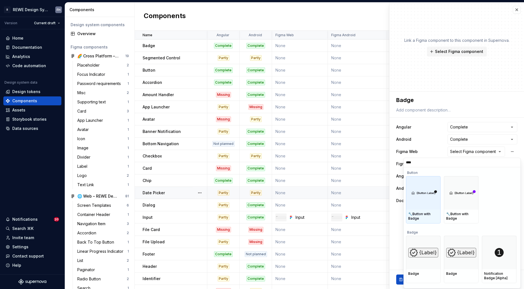
type input "*****"
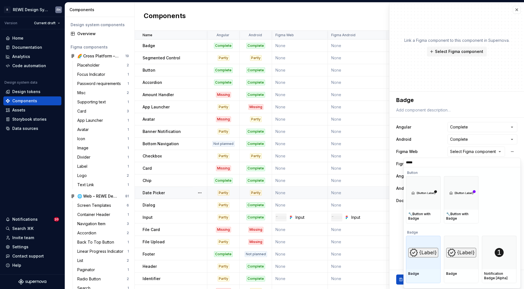
click at [426, 249] on img at bounding box center [423, 252] width 30 height 9
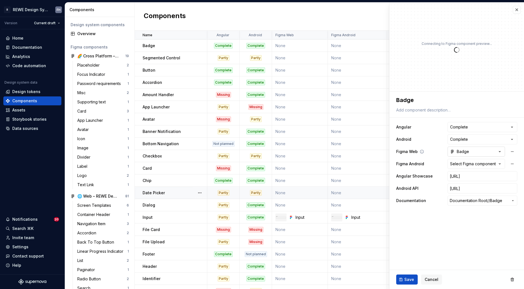
type textarea "*"
click at [465, 163] on div "Select Figma component" at bounding box center [473, 164] width 46 height 6
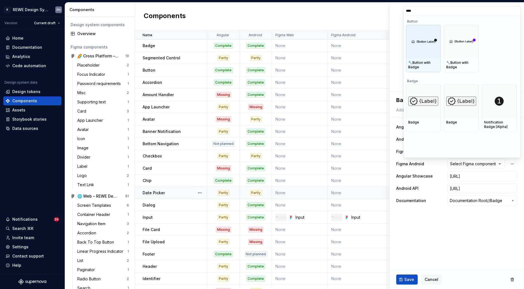
type input "*****"
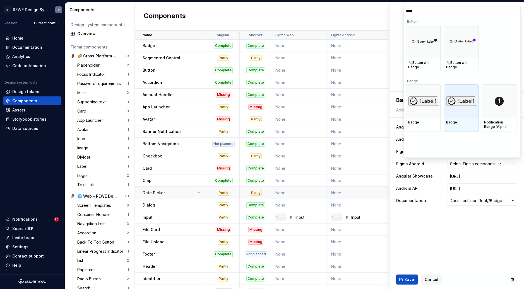
click at [459, 107] on div at bounding box center [461, 101] width 35 height 33
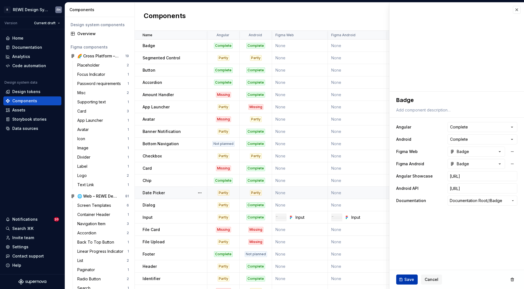
click at [407, 276] on button "Save" at bounding box center [406, 280] width 21 height 10
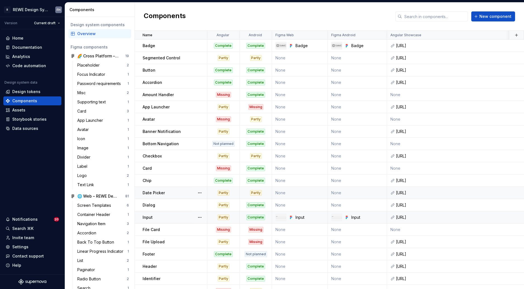
click at [178, 218] on div "Input" at bounding box center [175, 218] width 64 height 6
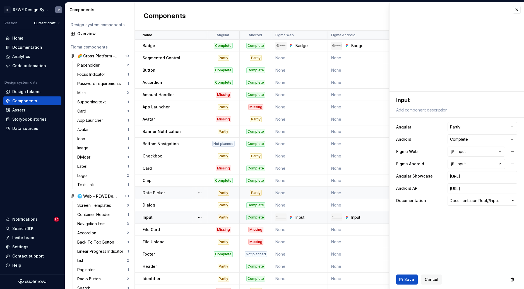
click at [236, 216] on div "Partly" at bounding box center [224, 218] width 32 height 6
click at [296, 57] on td "None" at bounding box center [300, 58] width 56 height 12
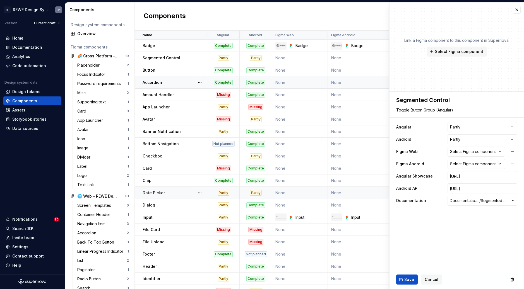
type textarea "*"
click at [468, 154] on div "Select Figma component" at bounding box center [473, 152] width 46 height 6
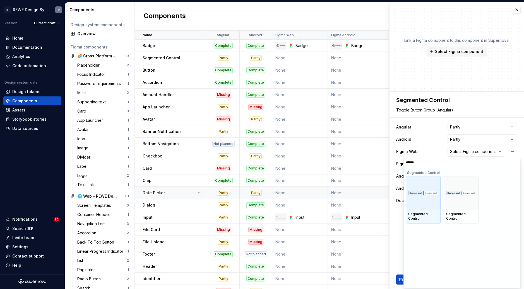
type input "*******"
type textarea "*"
type input "********"
type textarea "*"
type input "*********"
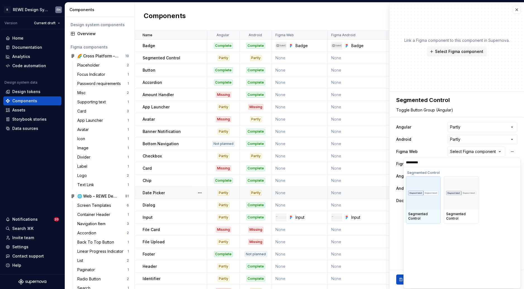
click at [427, 196] on div at bounding box center [423, 192] width 35 height 33
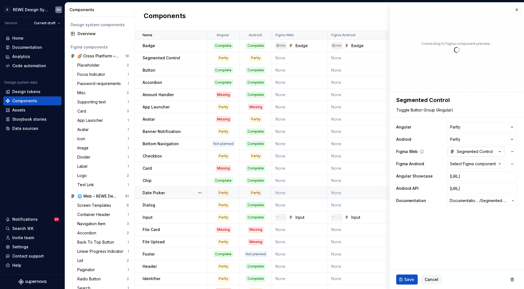
type textarea "*"
click at [476, 150] on div "Segmented Control" at bounding box center [471, 152] width 43 height 6
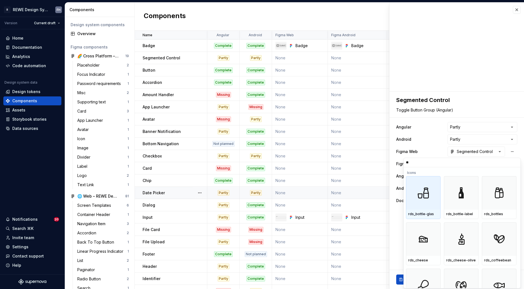
type input "***"
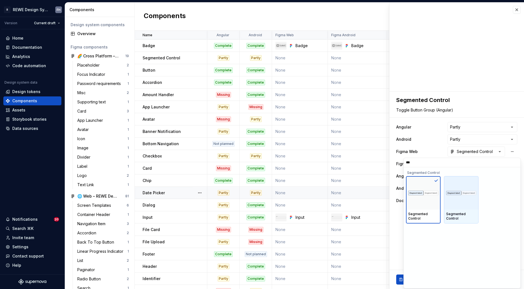
click at [465, 198] on div at bounding box center [461, 192] width 35 height 33
type textarea "*"
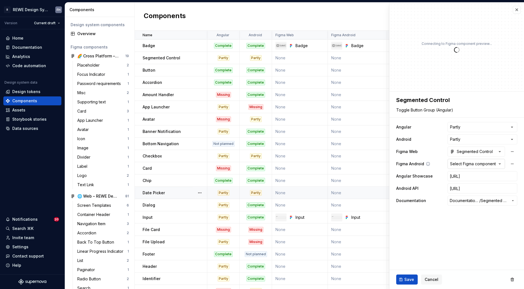
click at [470, 163] on div "Select Figma component" at bounding box center [473, 164] width 46 height 6
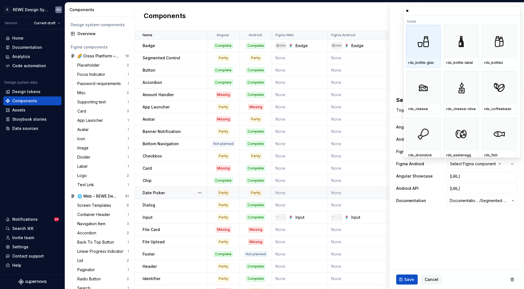
type input "***"
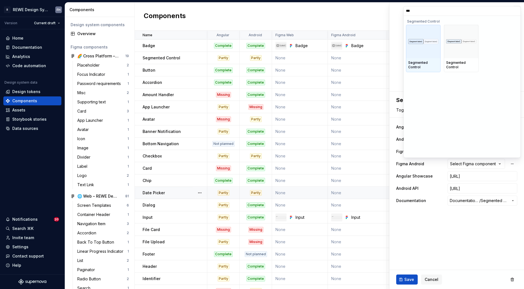
click at [423, 57] on div at bounding box center [423, 41] width 35 height 33
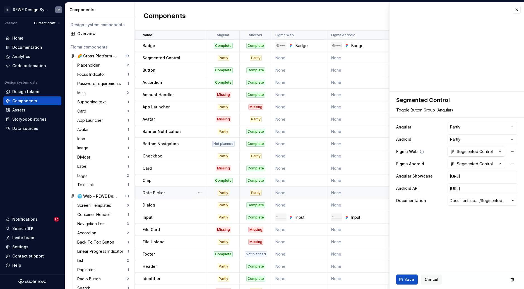
click at [465, 152] on div "Segmented Control" at bounding box center [471, 152] width 43 height 6
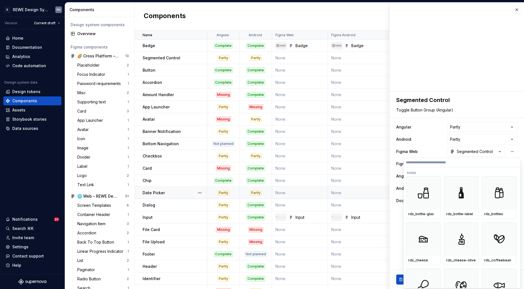
click at [439, 138] on html "R REWE Design System FH Version Current draft Home Documentation Analytics Code…" at bounding box center [262, 144] width 524 height 289
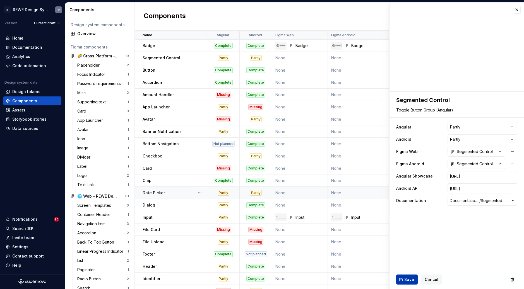
click at [406, 280] on span "Save" at bounding box center [409, 280] width 10 height 6
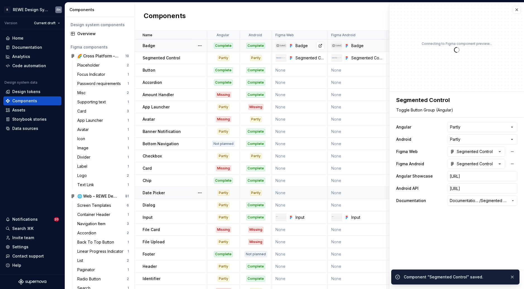
click at [316, 47] on div "Badge" at bounding box center [309, 46] width 29 height 6
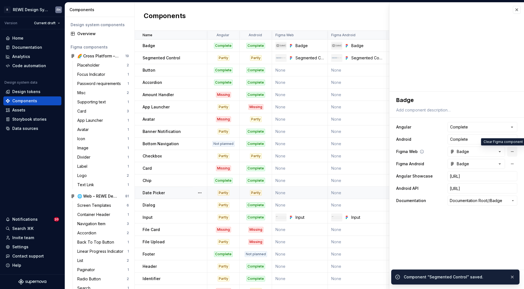
click at [514, 152] on button "button" at bounding box center [512, 152] width 10 height 10
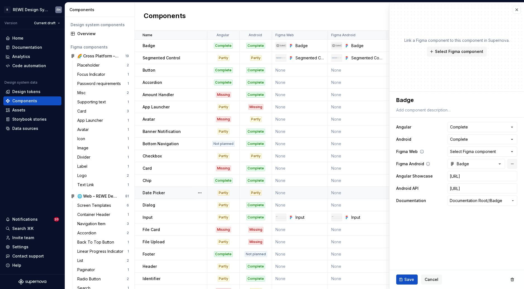
click at [512, 161] on button "button" at bounding box center [512, 164] width 10 height 10
type textarea "*"
click at [465, 151] on div "Select Figma component" at bounding box center [473, 152] width 46 height 6
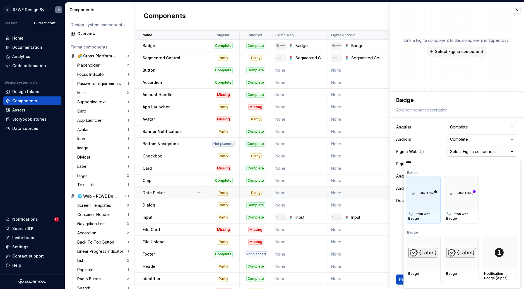
type input "*****"
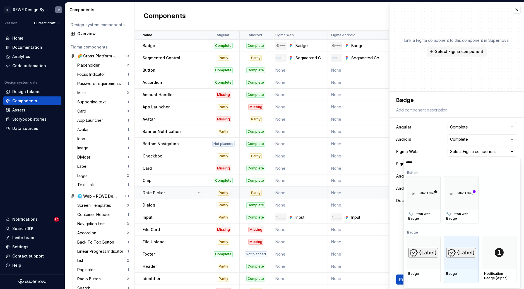
drag, startPoint x: 461, startPoint y: 251, endPoint x: 443, endPoint y: 178, distance: 76.0
click at [461, 251] on img at bounding box center [461, 252] width 30 height 9
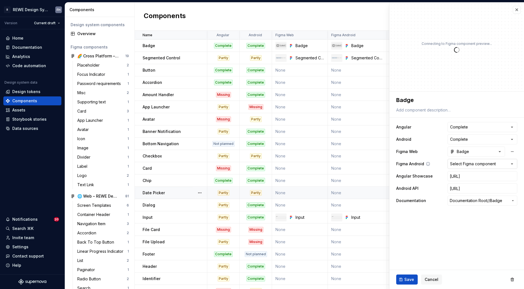
type textarea "*"
click at [470, 163] on div "Select Figma component" at bounding box center [473, 164] width 46 height 6
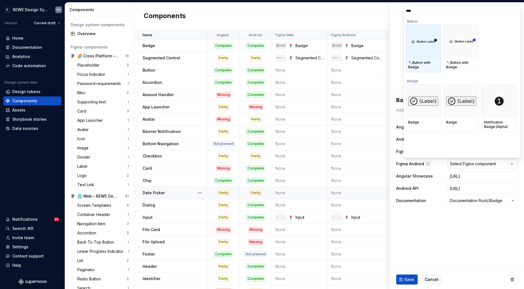
type input "*****"
click at [413, 104] on img at bounding box center [423, 101] width 30 height 9
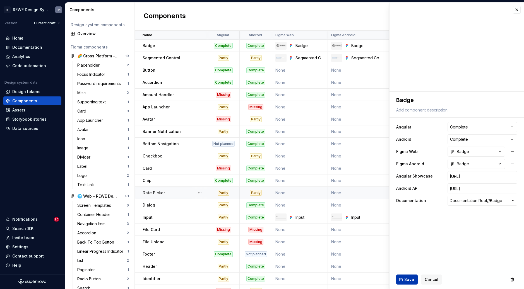
click at [407, 277] on span "Save" at bounding box center [409, 280] width 10 height 6
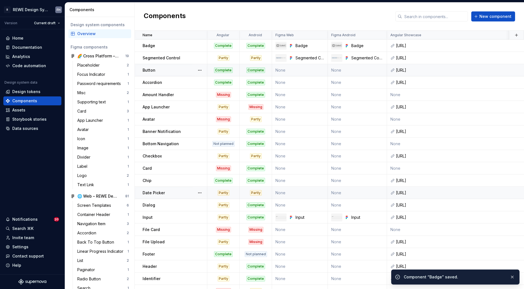
click at [295, 71] on td "None" at bounding box center [300, 70] width 56 height 12
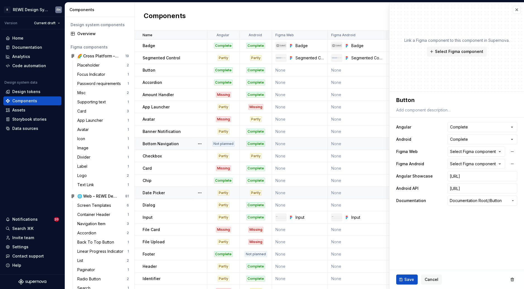
type textarea "*"
click at [472, 152] on div "Select Figma component" at bounding box center [473, 152] width 46 height 6
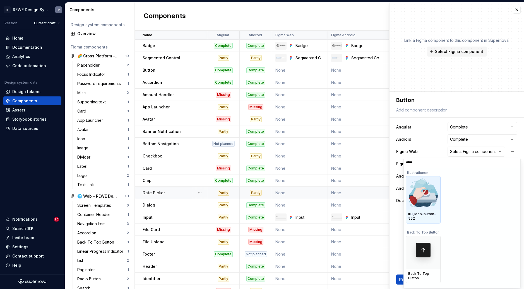
type input "******"
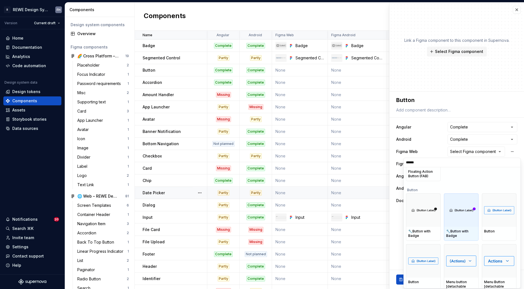
scroll to position [329, 0]
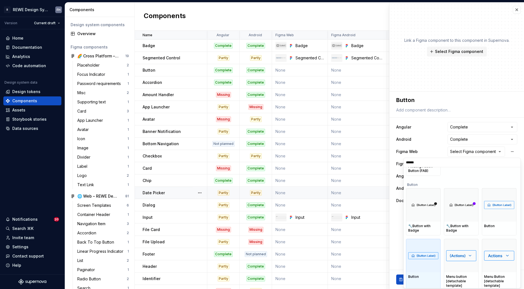
click at [433, 259] on img at bounding box center [423, 255] width 30 height 7
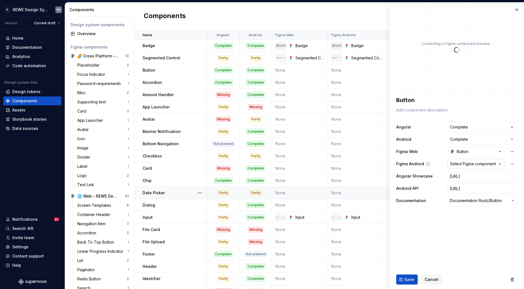
type textarea "*"
click at [473, 164] on div "Select Figma component" at bounding box center [473, 164] width 46 height 6
drag, startPoint x: 434, startPoint y: 219, endPoint x: 497, endPoint y: 159, distance: 87.4
click at [434, 219] on html "R REWE Design System FH Version Current draft Home Documentation Analytics Code…" at bounding box center [262, 144] width 524 height 289
click at [480, 160] on button "Select Figma component" at bounding box center [475, 164] width 57 height 10
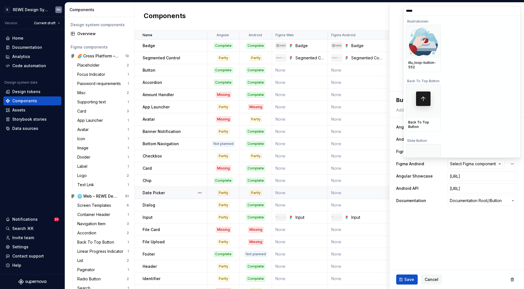
type input "******"
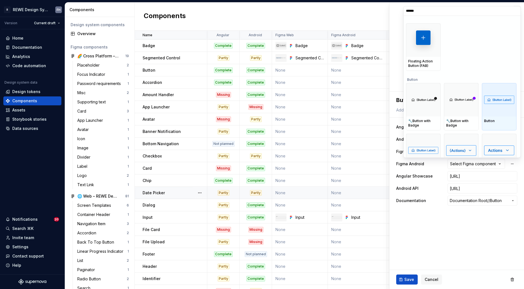
scroll to position [290, 0]
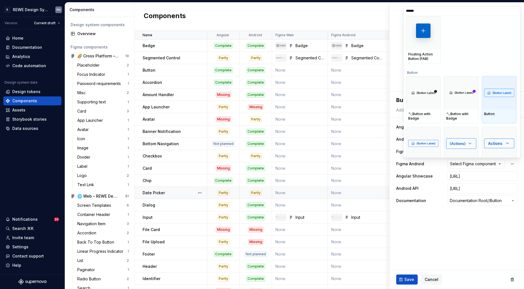
click at [494, 92] on img at bounding box center [499, 93] width 30 height 8
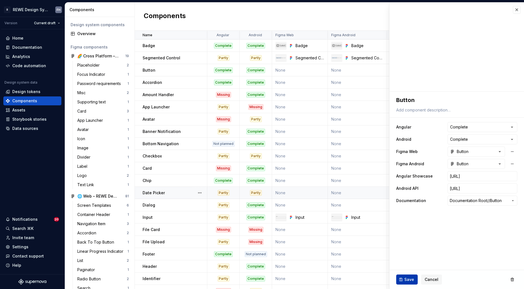
click at [409, 281] on span "Save" at bounding box center [409, 280] width 10 height 6
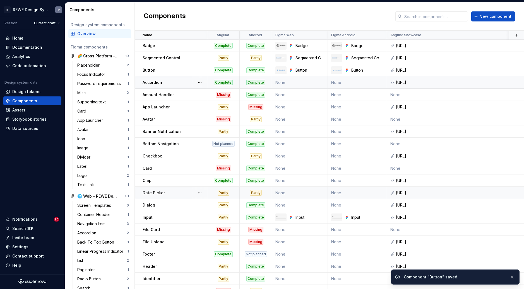
click at [300, 81] on td "None" at bounding box center [300, 82] width 56 height 12
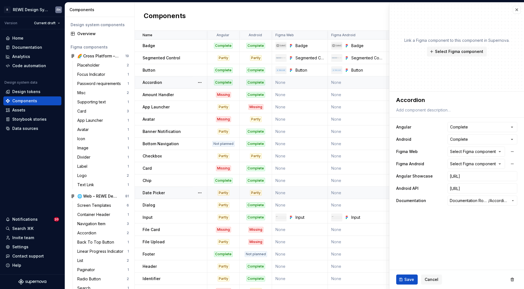
type textarea "*"
click at [465, 150] on div "Select Figma component" at bounding box center [473, 152] width 46 height 6
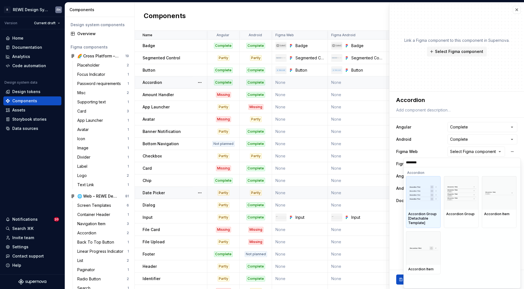
type input "*********"
click at [416, 161] on input "*********" at bounding box center [462, 162] width 117 height 4
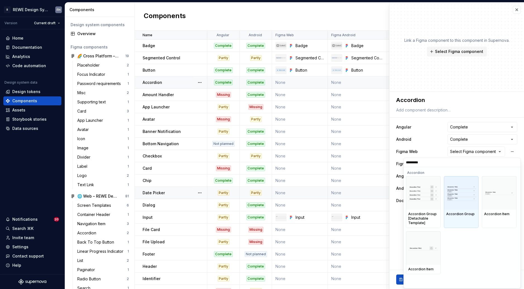
click at [464, 207] on div at bounding box center [461, 192] width 35 height 33
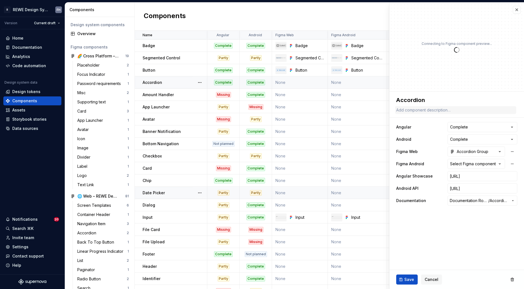
type textarea "*"
click at [466, 162] on div "Select Figma component" at bounding box center [473, 164] width 46 height 6
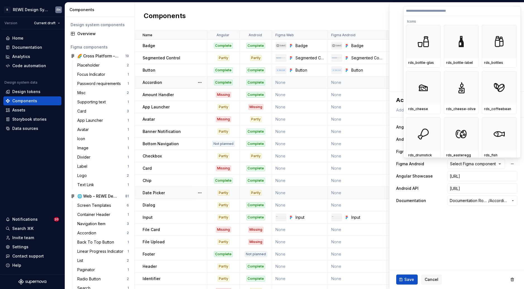
type input "*********"
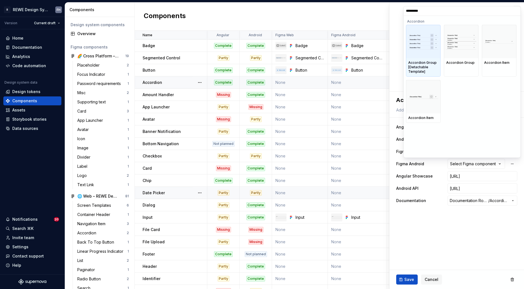
click at [427, 56] on div at bounding box center [423, 41] width 35 height 33
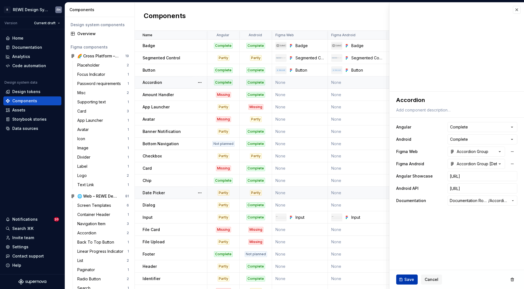
click at [408, 279] on span "Save" at bounding box center [409, 280] width 10 height 6
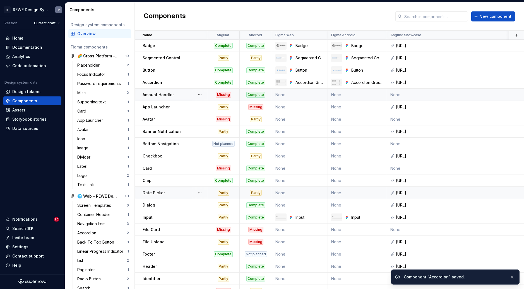
click at [294, 97] on td "None" at bounding box center [300, 95] width 56 height 12
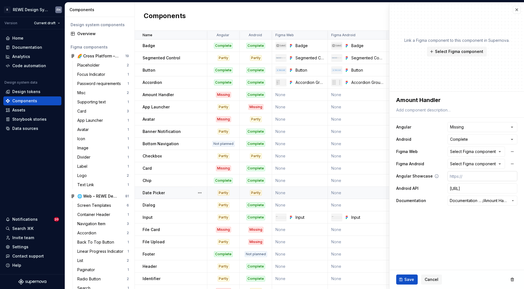
type textarea "*"
click at [475, 152] on div "Select Figma component" at bounding box center [473, 152] width 46 height 6
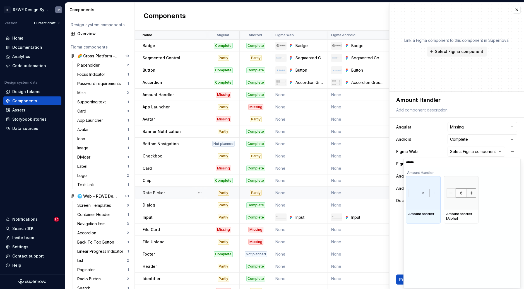
type input "******"
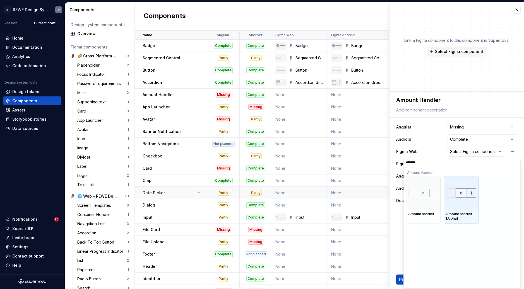
click at [456, 194] on img at bounding box center [461, 193] width 30 height 9
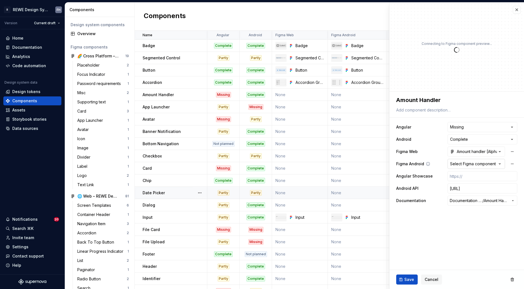
type textarea "*"
click at [469, 164] on div "Select Figma component" at bounding box center [473, 164] width 46 height 6
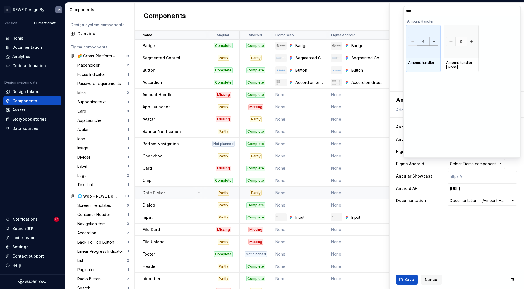
type input "*****"
click at [422, 51] on div at bounding box center [423, 41] width 35 height 33
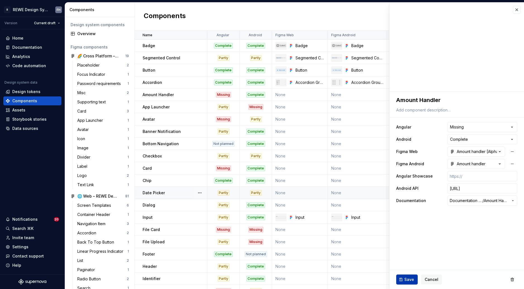
click at [410, 276] on button "Save" at bounding box center [406, 280] width 21 height 10
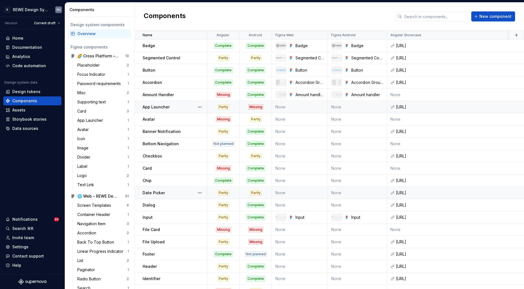
click at [310, 106] on td "None" at bounding box center [300, 107] width 56 height 12
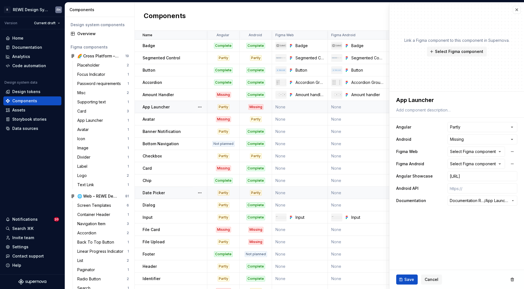
type textarea "*"
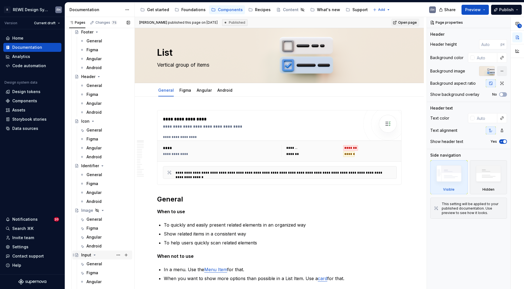
scroll to position [485, 0]
click at [94, 256] on div "General" at bounding box center [94, 256] width 16 height 6
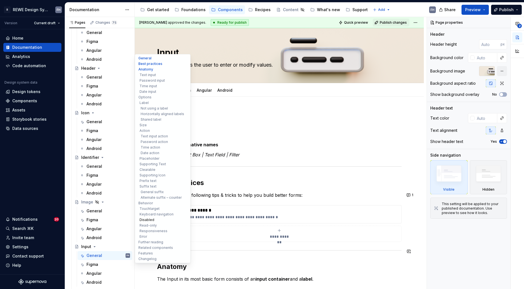
drag, startPoint x: 150, startPoint y: 259, endPoint x: 182, endPoint y: 221, distance: 49.6
click at [149, 259] on button "Changelog" at bounding box center [162, 259] width 53 height 6
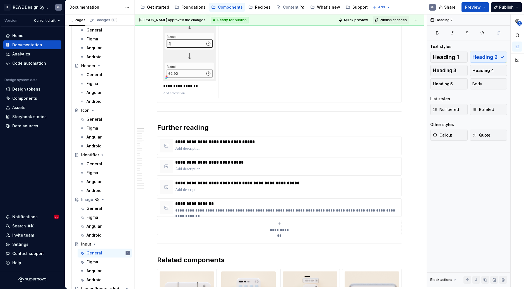
scroll to position [4788, 0]
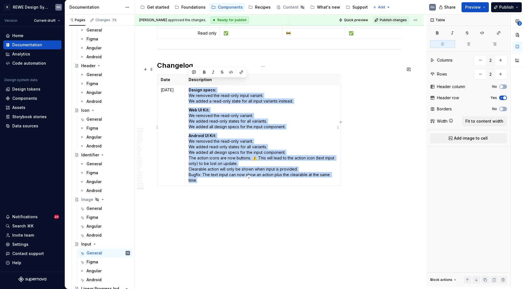
drag, startPoint x: 189, startPoint y: 82, endPoint x: 222, endPoint y: 172, distance: 95.8
click at [222, 172] on td "Design specs: We removed the read-only input variant. We added a read-only stat…" at bounding box center [263, 135] width 156 height 101
type textarea "*"
click at [247, 115] on p "Web UI Kit: We removed the read-only variant. We added read-only states for all…" at bounding box center [263, 118] width 149 height 22
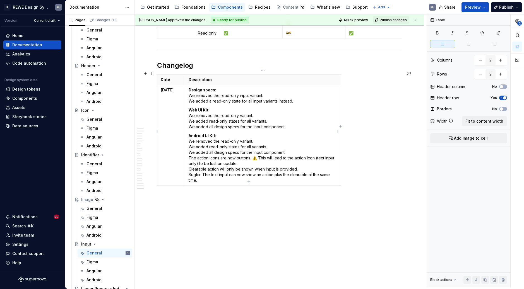
click at [278, 122] on p "Web UI Kit: We removed the read-only variant. We added read-only states for all…" at bounding box center [263, 118] width 149 height 22
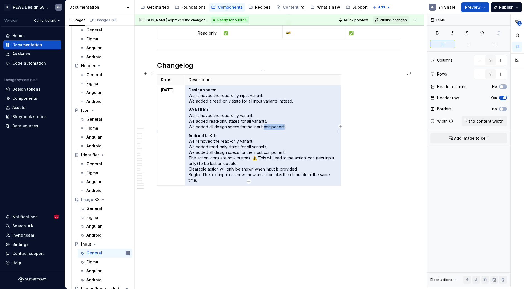
click at [278, 122] on p "Web UI Kit: We removed the read-only variant. We added read-only states for all…" at bounding box center [263, 118] width 149 height 22
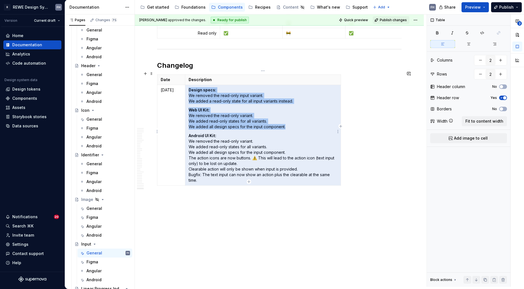
click at [291, 124] on p "Web UI Kit: We removed the read-only variant. We added read-only states for all…" at bounding box center [263, 118] width 149 height 22
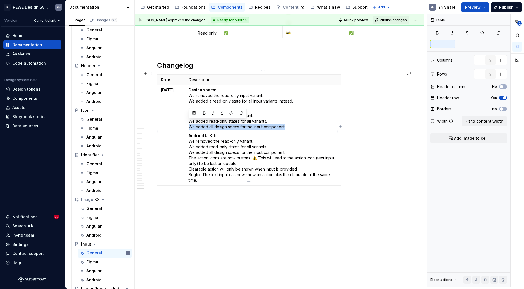
drag, startPoint x: 263, startPoint y: 123, endPoint x: 187, endPoint y: 121, distance: 76.2
click at [187, 121] on td "Design specs: We removed the read-only input variant. We added a read-only stat…" at bounding box center [263, 135] width 156 height 101
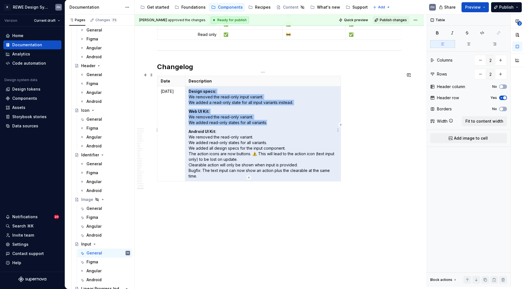
drag, startPoint x: 293, startPoint y: 144, endPoint x: 197, endPoint y: 144, distance: 96.2
click at [197, 144] on p "Android UI Kit: We removed the read-only variant. We added read-only states for…" at bounding box center [263, 154] width 149 height 50
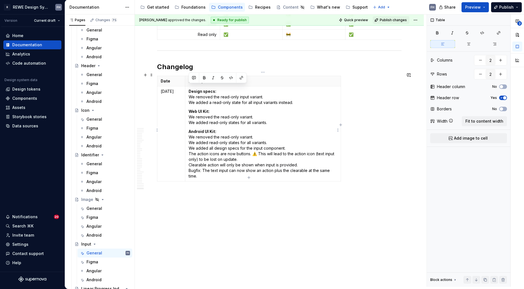
click at [202, 145] on p "Android UI Kit: We removed the read-only variant. We added read-only states for…" at bounding box center [263, 154] width 149 height 50
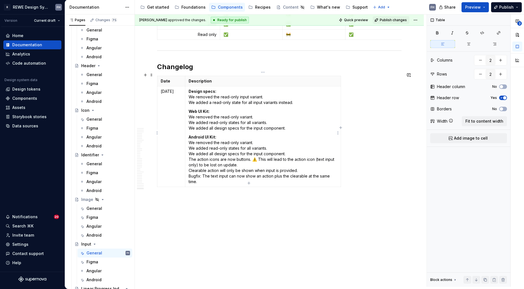
click at [284, 144] on p "Android UI Kit: We removed the read-only variant. We added read-only states for…" at bounding box center [263, 159] width 149 height 50
drag, startPoint x: 287, startPoint y: 149, endPoint x: 189, endPoint y: 152, distance: 98.0
click at [189, 152] on p "Android UI Kit: We removed the read-only variant. We added read-only states for…" at bounding box center [263, 159] width 149 height 50
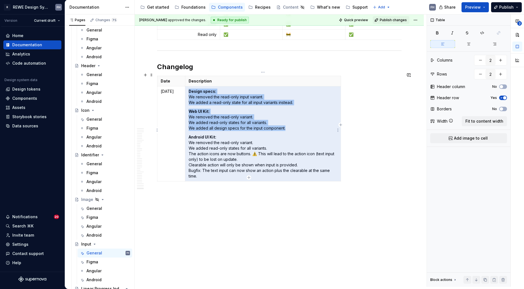
drag, startPoint x: 288, startPoint y: 123, endPoint x: 191, endPoint y: 124, distance: 96.8
click at [191, 124] on p "Web UI Kit: We removed the read-only variant. We added read-only states for all…" at bounding box center [263, 120] width 149 height 22
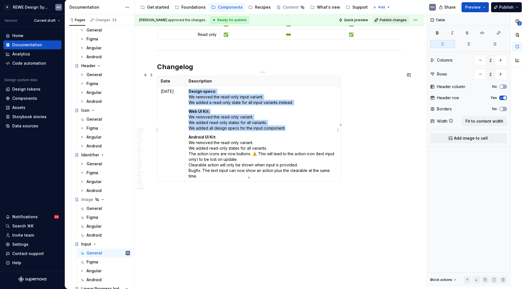
click at [191, 125] on p "Web UI Kit: We removed the read-only variant. We added read-only states for all…" at bounding box center [263, 120] width 149 height 22
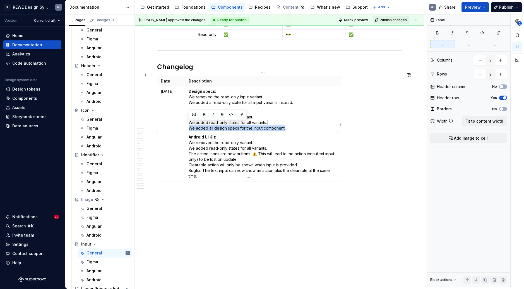
drag, startPoint x: 189, startPoint y: 124, endPoint x: 285, endPoint y: 125, distance: 96.0
click at [285, 125] on p "Web UI Kit: We removed the read-only variant. We added read-only states for all…" at bounding box center [263, 120] width 149 height 22
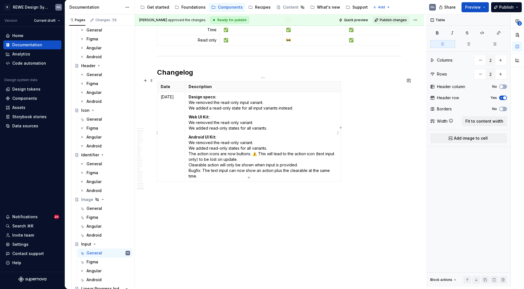
click at [264, 138] on p "Android UI Kit: We removed the read-only variant. We added read-only states for…" at bounding box center [263, 156] width 149 height 45
drag, startPoint x: 257, startPoint y: 150, endPoint x: 252, endPoint y: 151, distance: 4.8
click at [252, 151] on p "Android UI Kit: We removed the read-only variant. We added read-only states for…" at bounding box center [263, 156] width 149 height 45
click at [190, 150] on p "Android UI Kit: We removed the read-only variant. We added read-only states for…" at bounding box center [263, 156] width 149 height 45
paste div
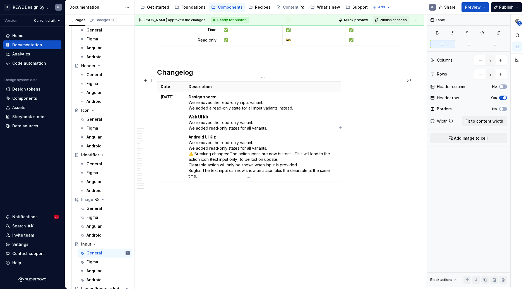
click at [295, 149] on p "Android UI Kit: We removed the read-only variant. We added read-only states for…" at bounding box center [263, 156] width 149 height 45
click at [289, 153] on p "Android UI Kit: We removed the read-only variant. We added read-only states for…" at bounding box center [263, 156] width 149 height 45
click at [215, 172] on p "Android UI Kit: We removed the read-only variant. We added read-only states for…" at bounding box center [263, 156] width 149 height 45
type textarea "*"
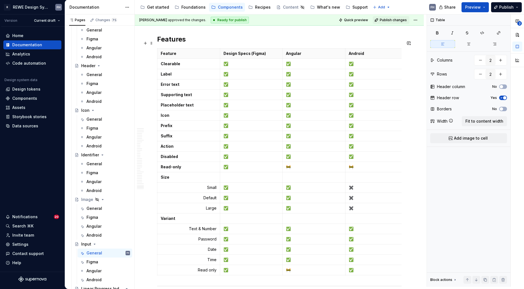
scroll to position [4550, 0]
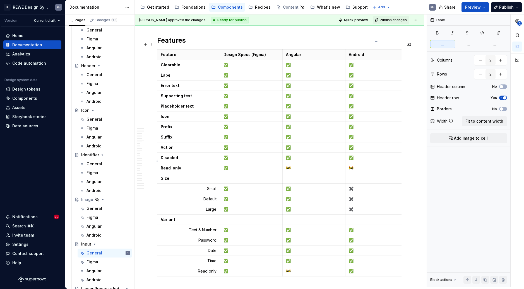
type input "4"
type input "22"
click at [357, 165] on p "🚧" at bounding box center [377, 168] width 56 height 6
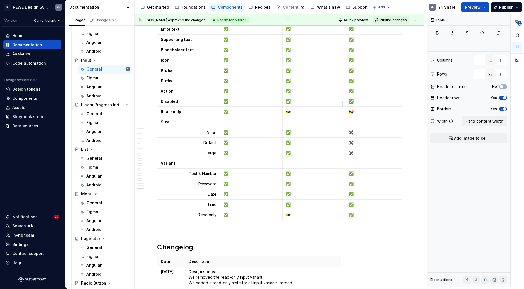
scroll to position [4553, 0]
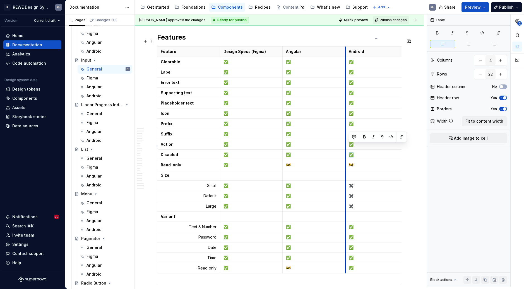
drag, startPoint x: 355, startPoint y: 147, endPoint x: 349, endPoint y: 146, distance: 6.2
click at [346, 150] on td "✅" at bounding box center [376, 155] width 63 height 10
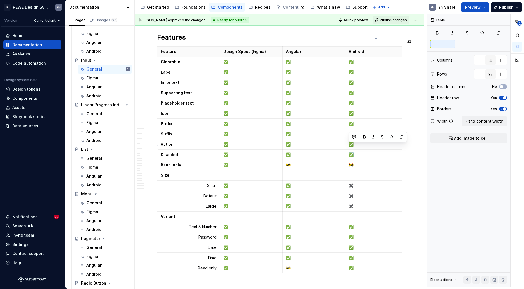
copy p "✅"
click at [356, 162] on p "🚧" at bounding box center [377, 165] width 56 height 6
drag, startPoint x: 354, startPoint y: 157, endPoint x: 348, endPoint y: 157, distance: 5.6
click at [348, 160] on td "🚧" at bounding box center [376, 165] width 63 height 10
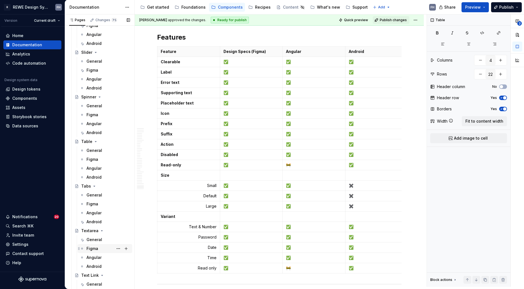
scroll to position [1175, 0]
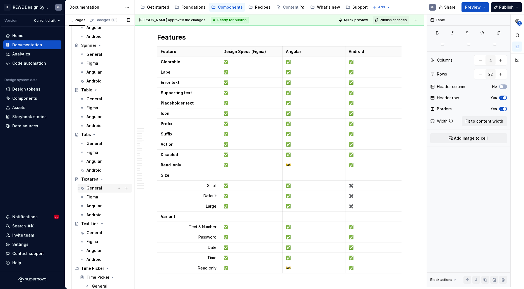
click at [96, 186] on div "General" at bounding box center [94, 189] width 16 height 6
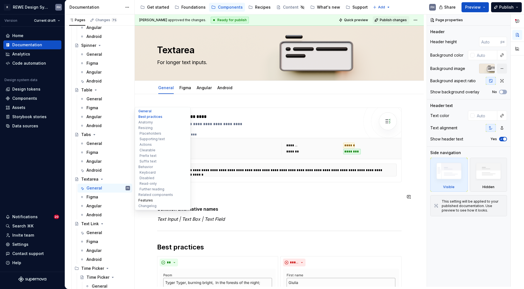
click at [150, 201] on button "Features" at bounding box center [162, 201] width 53 height 6
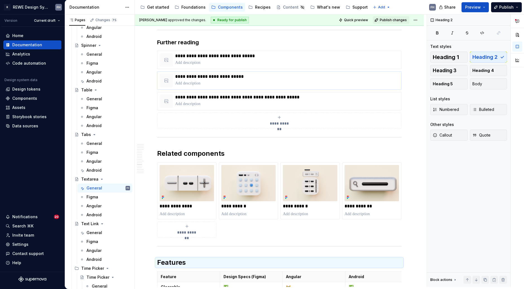
scroll to position [2791, 0]
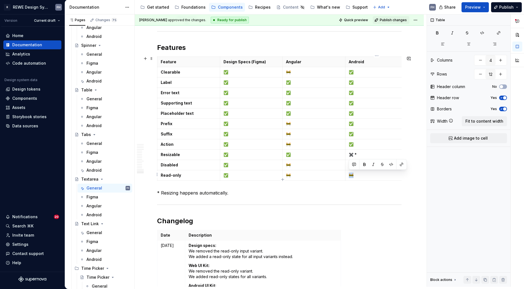
drag, startPoint x: 358, startPoint y: 174, endPoint x: 347, endPoint y: 173, distance: 10.6
click at [347, 173] on td "🚧" at bounding box center [376, 175] width 63 height 10
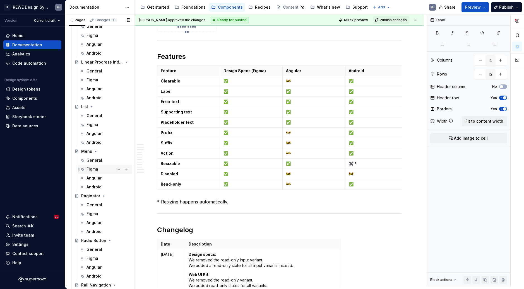
scroll to position [519, 0]
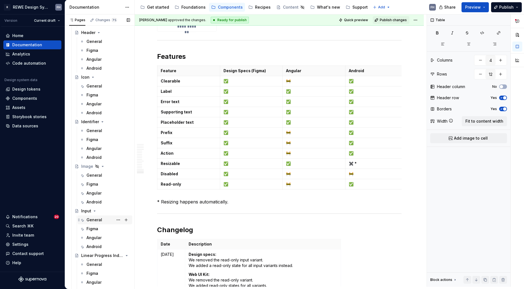
click at [102, 220] on div "General" at bounding box center [108, 220] width 44 height 8
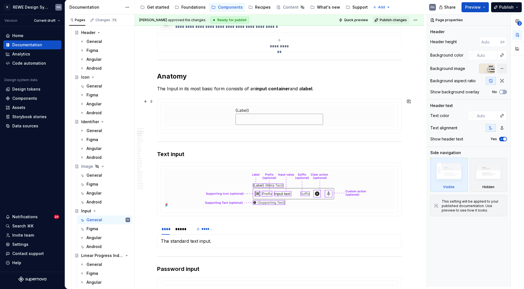
scroll to position [179, 0]
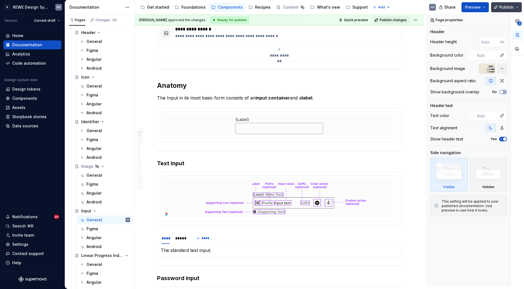
click at [507, 4] on button "Publish" at bounding box center [506, 7] width 31 height 10
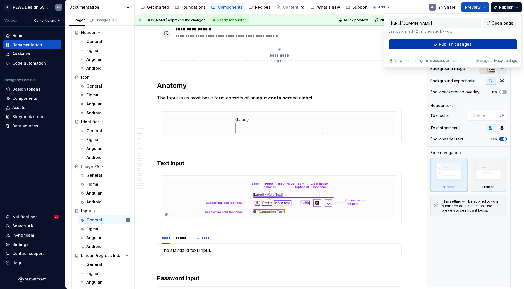
click at [466, 42] on button "Publish changes" at bounding box center [453, 44] width 128 height 10
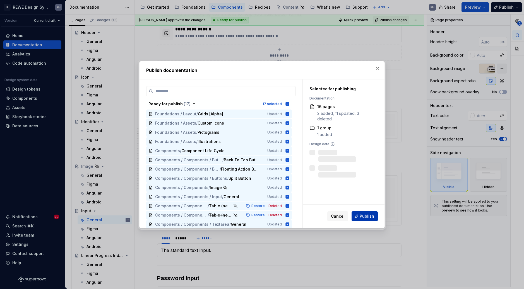
click at [364, 213] on button "Publish" at bounding box center [365, 216] width 26 height 10
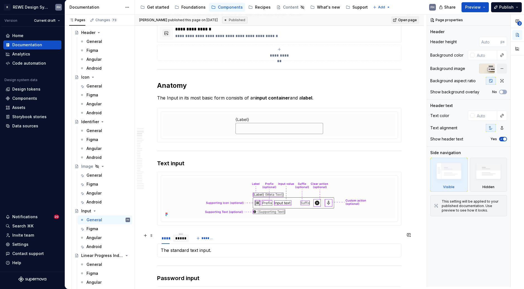
click at [179, 239] on div "*****" at bounding box center [180, 239] width 11 height 6
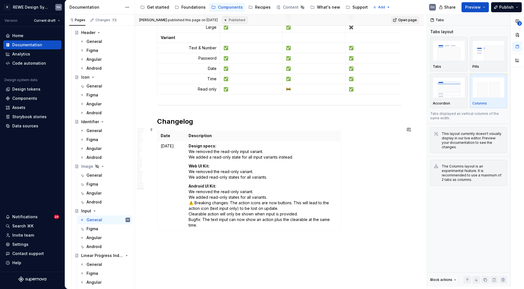
scroll to position [4647, 0]
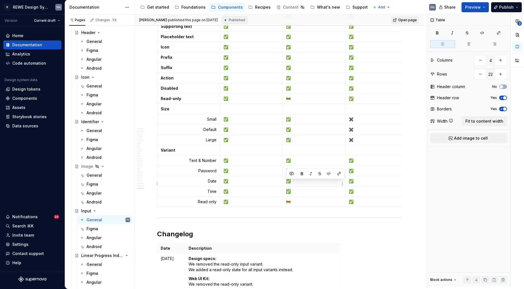
drag, startPoint x: 293, startPoint y: 182, endPoint x: 284, endPoint y: 183, distance: 8.7
click at [284, 186] on td "✅" at bounding box center [314, 191] width 63 height 10
drag, startPoint x: 295, startPoint y: 184, endPoint x: 285, endPoint y: 184, distance: 9.8
click at [285, 186] on td "✅" at bounding box center [314, 191] width 63 height 10
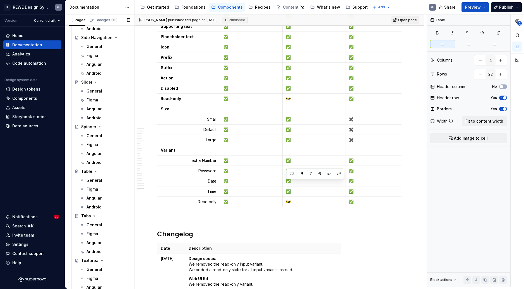
scroll to position [1214, 0]
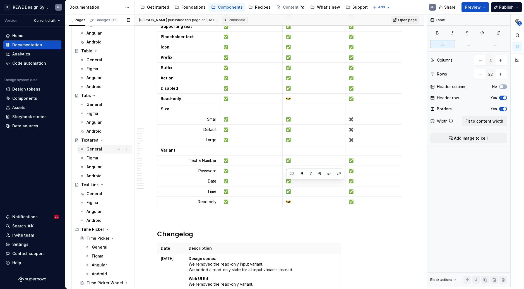
click at [98, 150] on div "General" at bounding box center [94, 149] width 16 height 6
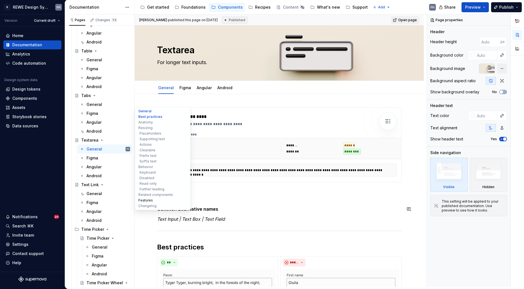
click at [147, 201] on button "Features" at bounding box center [162, 201] width 53 height 6
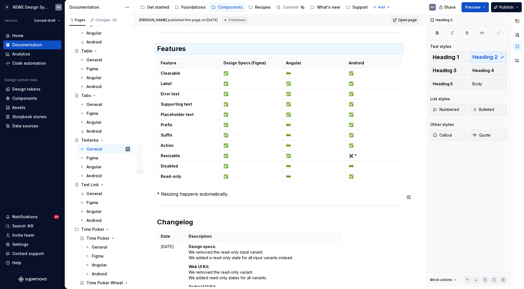
scroll to position [2791, 0]
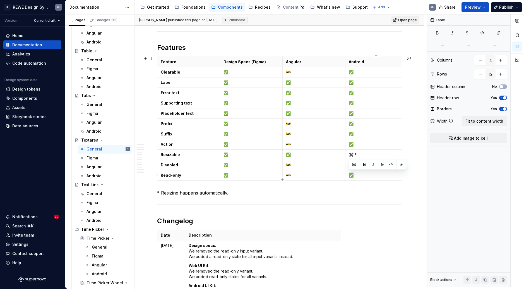
drag, startPoint x: 354, startPoint y: 175, endPoint x: 348, endPoint y: 175, distance: 5.3
click at [348, 175] on td "✅" at bounding box center [376, 175] width 63 height 10
click at [354, 155] on p "✖️ *" at bounding box center [377, 155] width 56 height 6
drag, startPoint x: 355, startPoint y: 165, endPoint x: 346, endPoint y: 164, distance: 9.5
click at [346, 164] on td "🚧" at bounding box center [376, 165] width 63 height 10
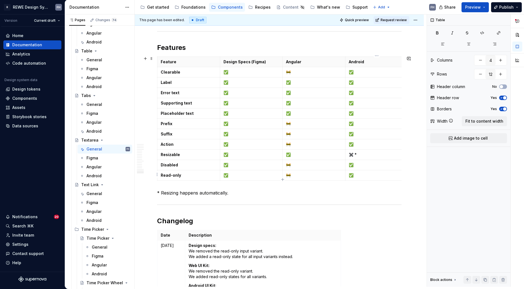
click at [362, 173] on p "✅" at bounding box center [377, 176] width 56 height 6
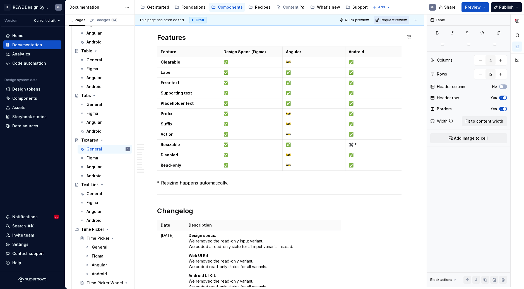
click at [387, 20] on span "Request review" at bounding box center [394, 20] width 26 height 4
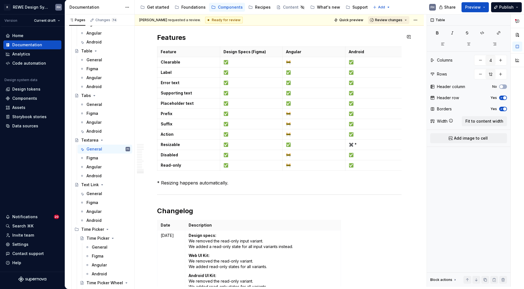
click at [393, 20] on span "Review changes" at bounding box center [388, 20] width 27 height 4
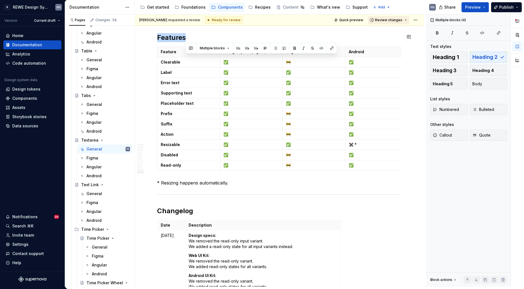
click at [388, 19] on span "Review changes" at bounding box center [388, 20] width 27 height 4
drag, startPoint x: 392, startPoint y: 33, endPoint x: 392, endPoint y: 27, distance: 6.4
click at [257, 186] on p "* Resizing happens automatically." at bounding box center [279, 183] width 244 height 7
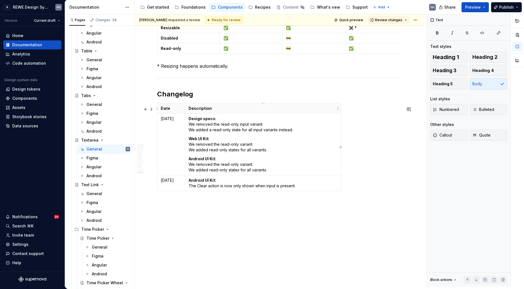
scroll to position [2822, 0]
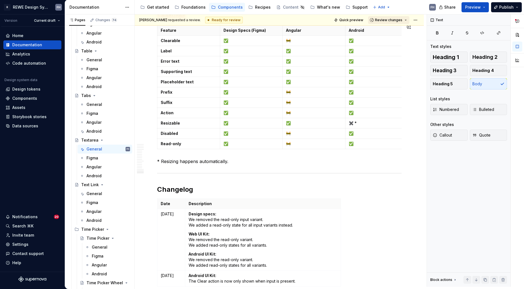
click at [403, 19] on button "Review changes" at bounding box center [388, 20] width 41 height 8
click at [387, 32] on div "Approve" at bounding box center [403, 31] width 49 height 6
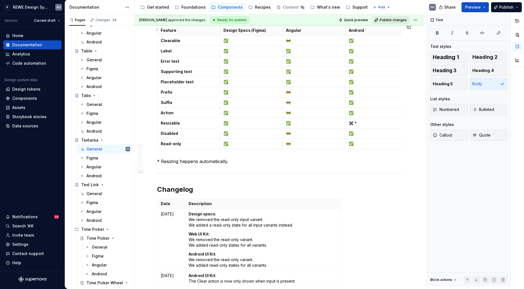
click at [397, 18] on span "Publish changes" at bounding box center [393, 20] width 27 height 4
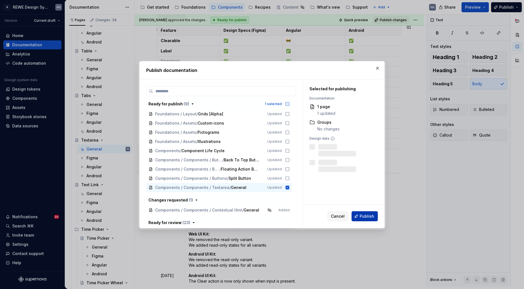
click at [363, 218] on span "Publish" at bounding box center [367, 217] width 15 height 6
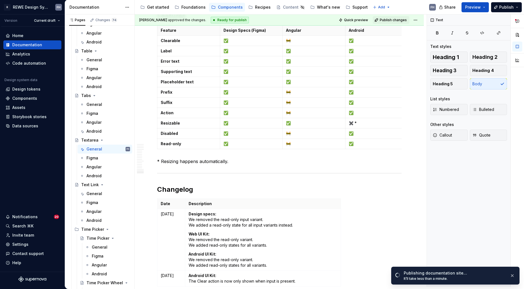
type textarea "*"
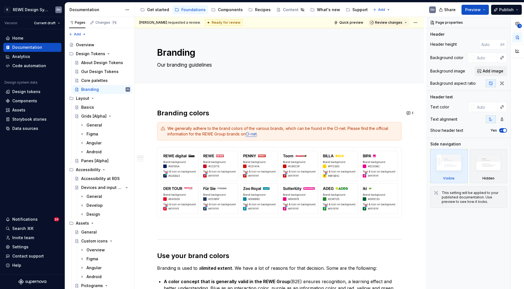
type textarea "*"
